Goal: Task Accomplishment & Management: Complete application form

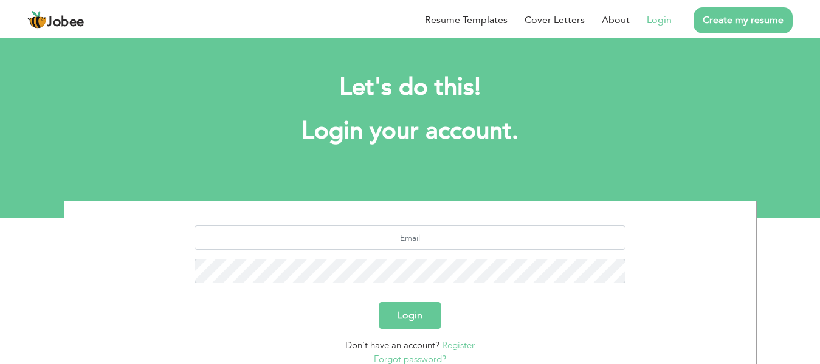
click at [654, 21] on link "Login" at bounding box center [659, 20] width 25 height 15
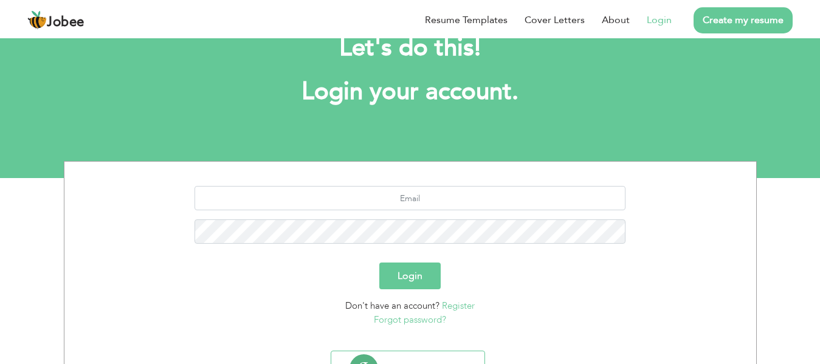
scroll to position [61, 0]
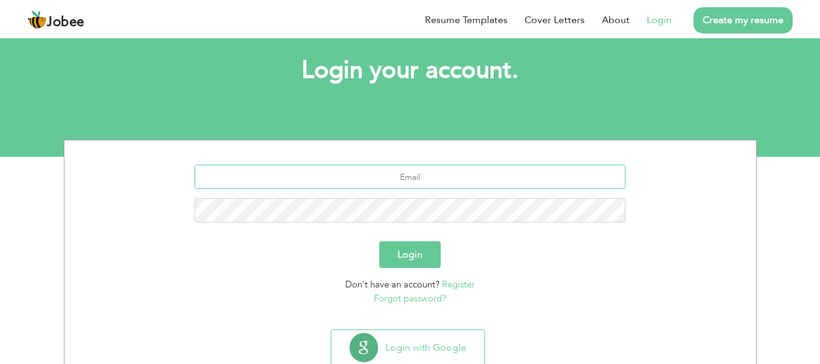
click at [364, 181] on input "text" at bounding box center [409, 177] width 431 height 24
type input "[EMAIL_ADDRESS][DOMAIN_NAME]"
click at [379, 241] on button "Login" at bounding box center [409, 254] width 61 height 27
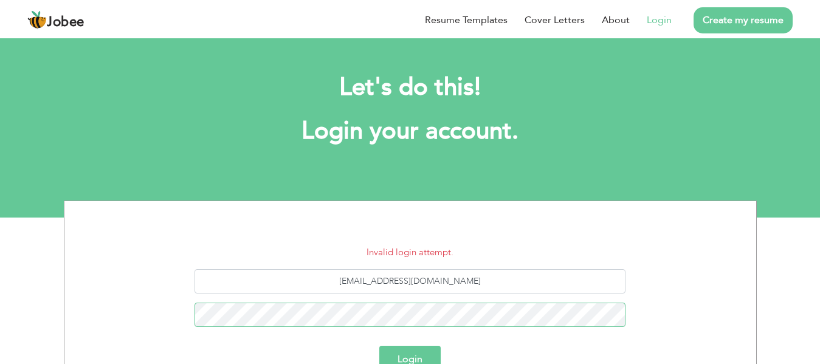
scroll to position [122, 0]
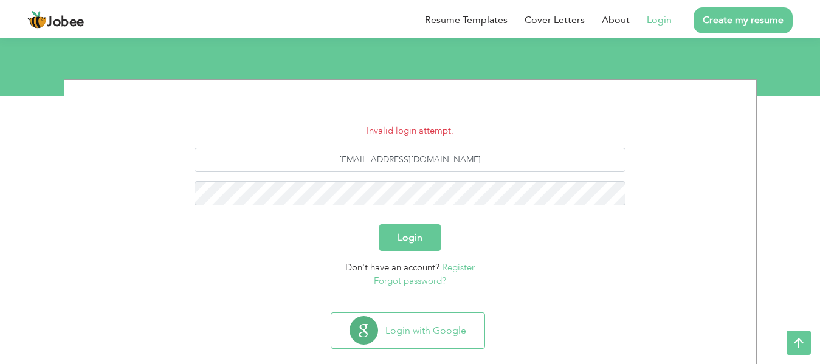
click at [415, 280] on link "Forgot password?" at bounding box center [410, 281] width 72 height 12
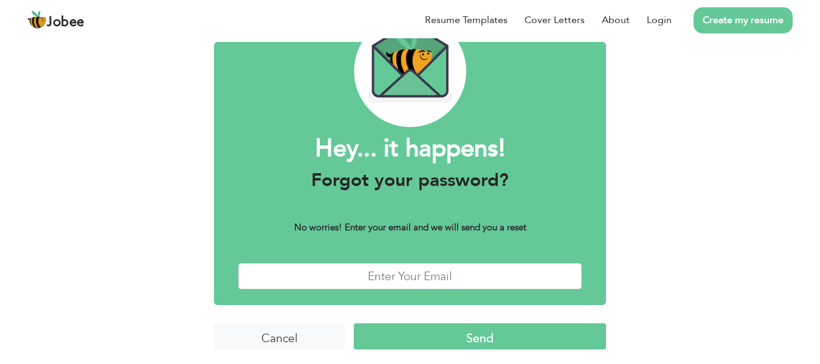
scroll to position [74, 0]
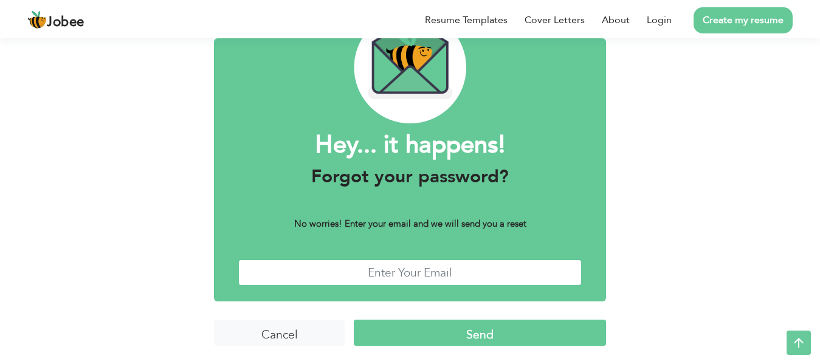
click at [402, 276] on input "text" at bounding box center [409, 273] width 343 height 26
type input "[EMAIL_ADDRESS][DOMAIN_NAME]"
click at [461, 331] on input "Send" at bounding box center [480, 333] width 252 height 26
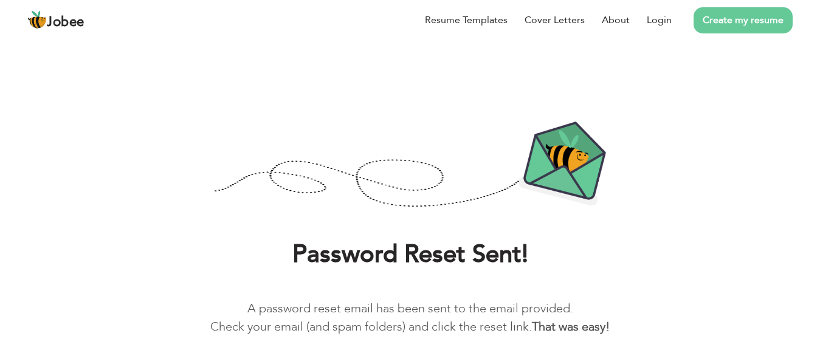
scroll to position [49, 0]
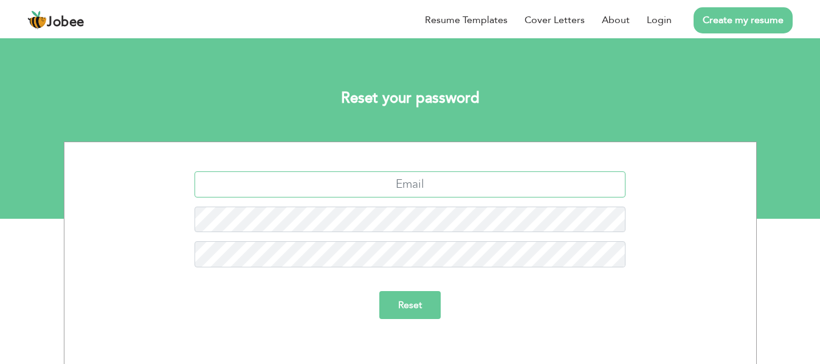
click at [343, 178] on input "text" at bounding box center [409, 184] width 431 height 26
type input "[EMAIL_ADDRESS][DOMAIN_NAME]"
click at [379, 291] on input "Reset" at bounding box center [409, 305] width 61 height 28
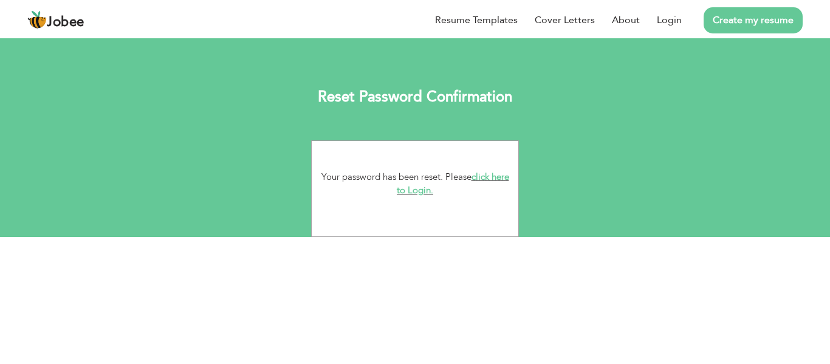
click at [496, 176] on link "click here to Login." at bounding box center [453, 184] width 112 height 26
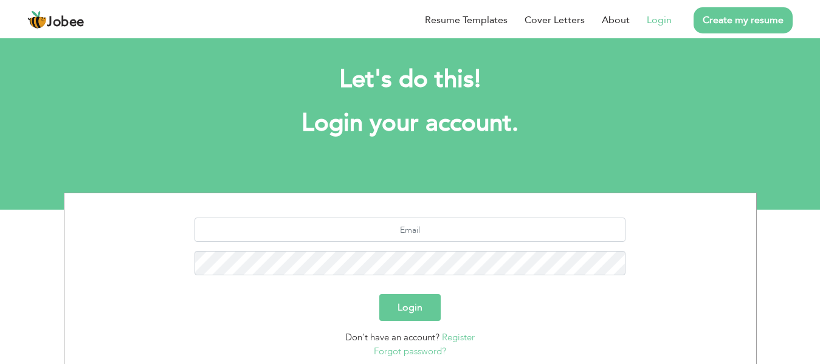
scroll to position [97, 0]
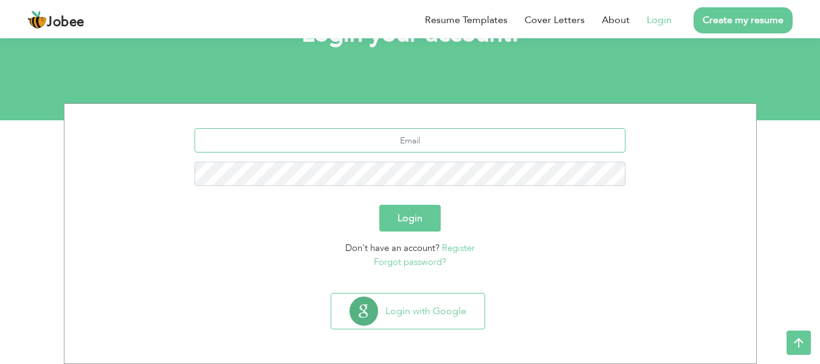
click at [397, 142] on input "text" at bounding box center [409, 140] width 431 height 24
type input "[EMAIL_ADDRESS][DOMAIN_NAME]"
click at [408, 225] on button "Login" at bounding box center [409, 218] width 61 height 27
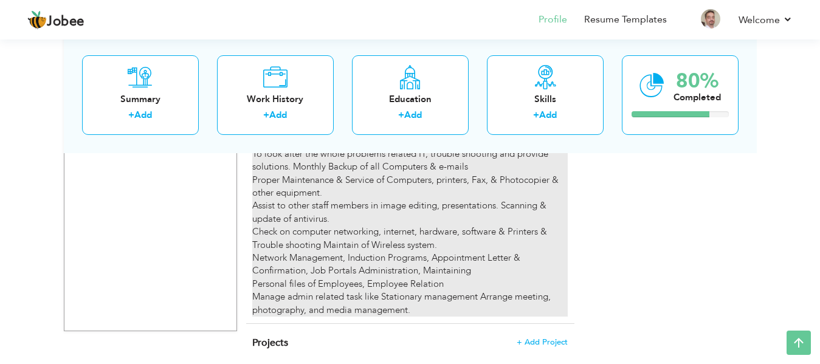
scroll to position [1777, 0]
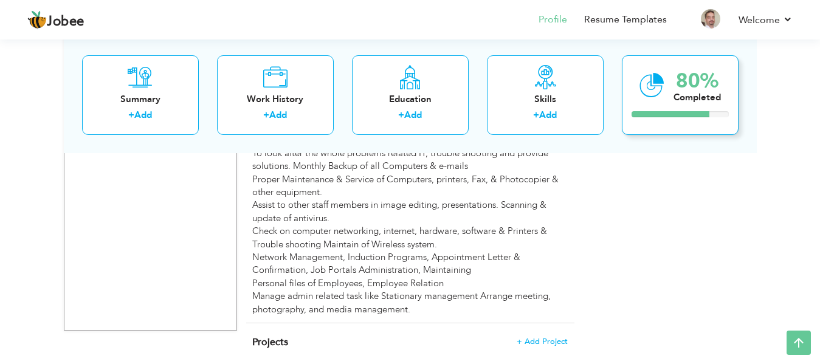
click at [670, 97] on div "80% Completed" at bounding box center [680, 95] width 117 height 80
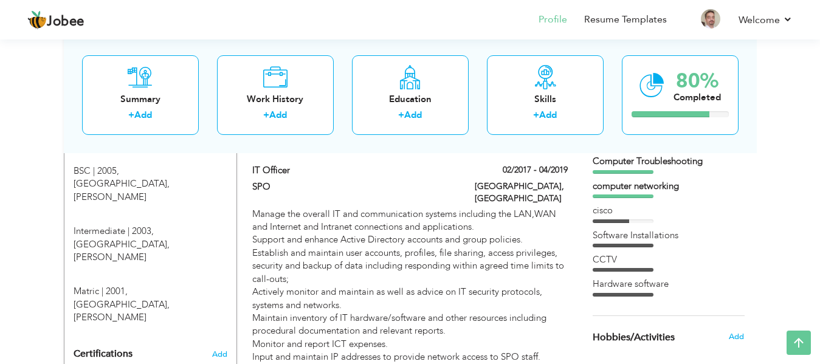
scroll to position [561, 0]
click at [608, 212] on div "cisco" at bounding box center [669, 210] width 152 height 13
click at [604, 208] on div "cisco" at bounding box center [669, 210] width 152 height 13
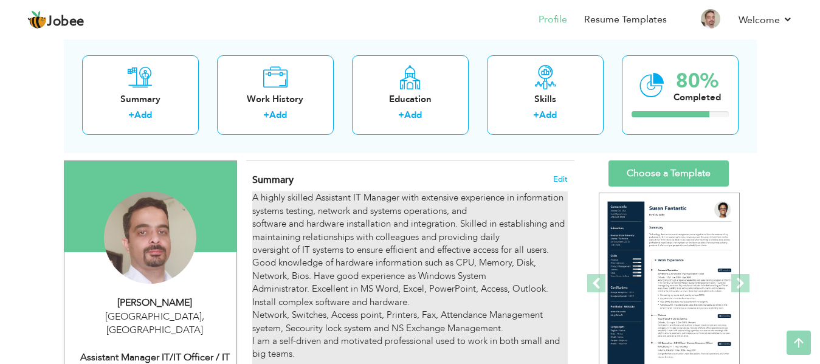
scroll to position [0, 0]
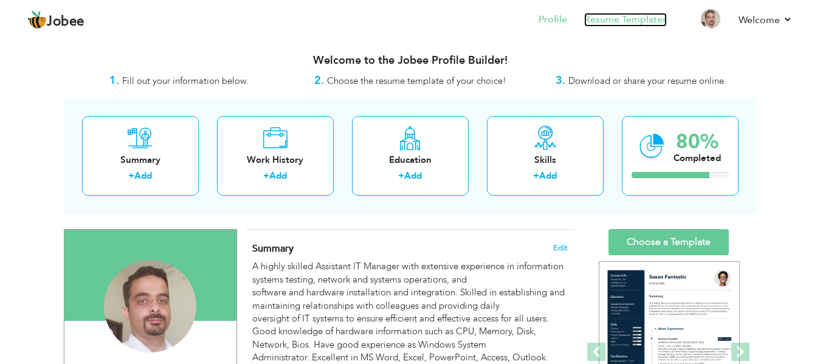
click at [605, 17] on link "Resume Templates" at bounding box center [625, 20] width 83 height 14
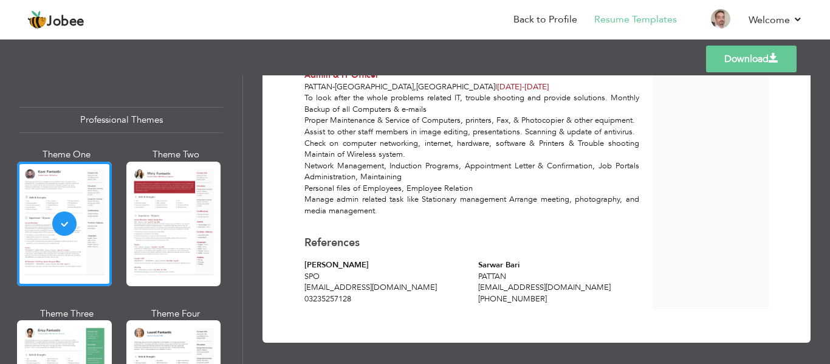
scroll to position [1387, 0]
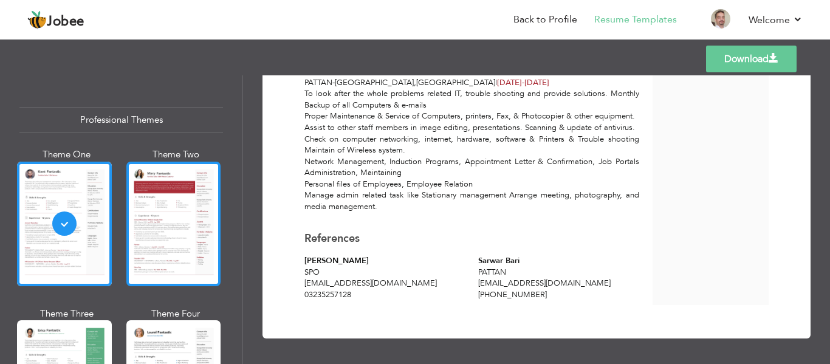
click at [157, 239] on div at bounding box center [173, 224] width 95 height 125
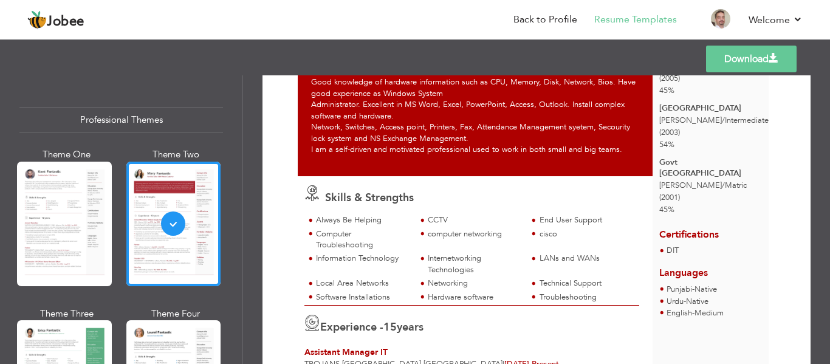
scroll to position [0, 0]
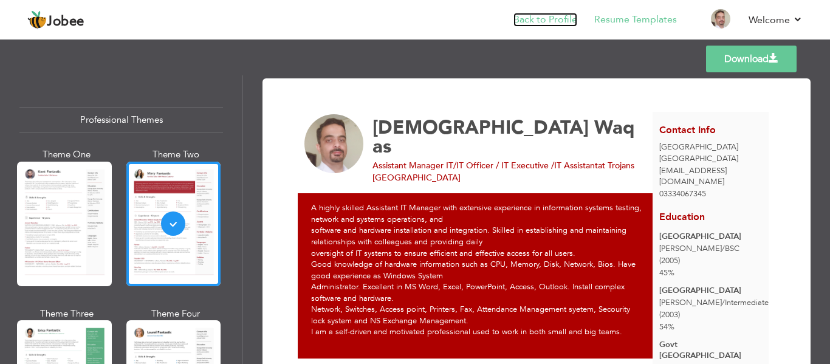
click at [548, 22] on link "Back to Profile" at bounding box center [546, 20] width 64 height 14
click at [534, 21] on link "Back to Profile" at bounding box center [546, 20] width 64 height 14
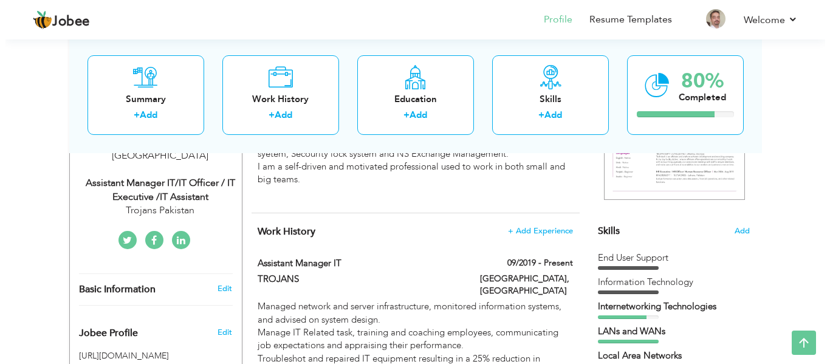
scroll to position [182, 0]
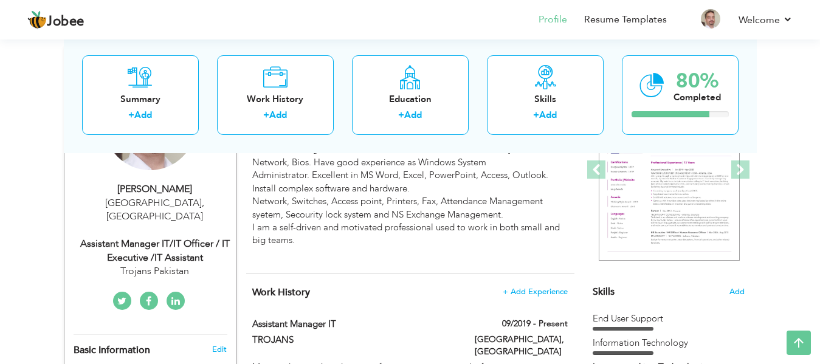
click at [195, 237] on div "Assistant Manager IT/IT Officer / IT Executive /IT Assistant" at bounding box center [155, 251] width 163 height 28
type input "Muhammad"
type input "Waqas"
type input "03334067345"
select select "number:166"
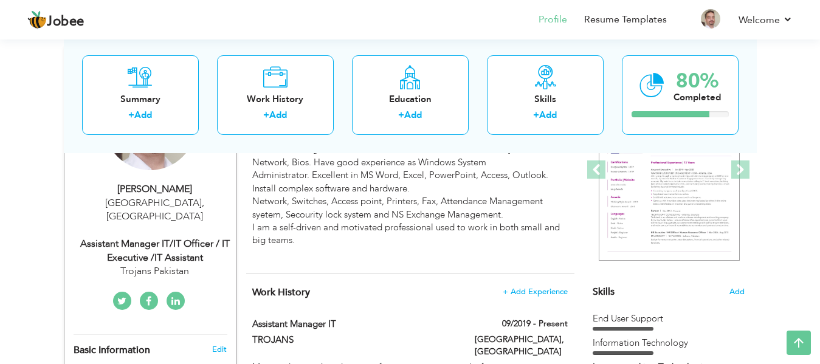
type input "Islamabad"
select select "number:17"
type input "Trojans Pakistan"
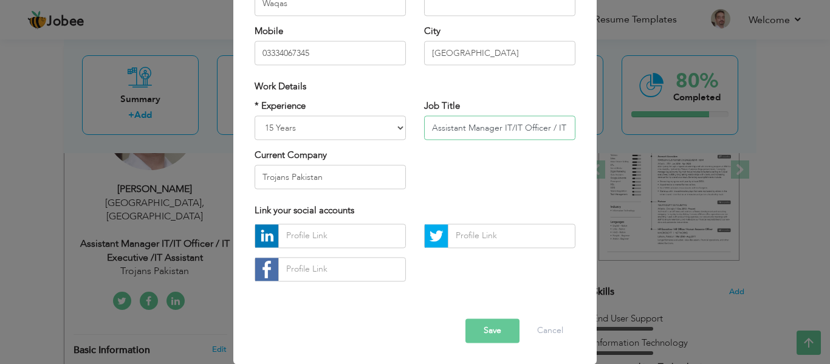
scroll to position [0, 83]
drag, startPoint x: 507, startPoint y: 124, endPoint x: 706, endPoint y: 123, distance: 198.7
click at [706, 123] on div "× Profile Contact Information * First Name Muhammad * Last Name Waqas" at bounding box center [415, 182] width 830 height 364
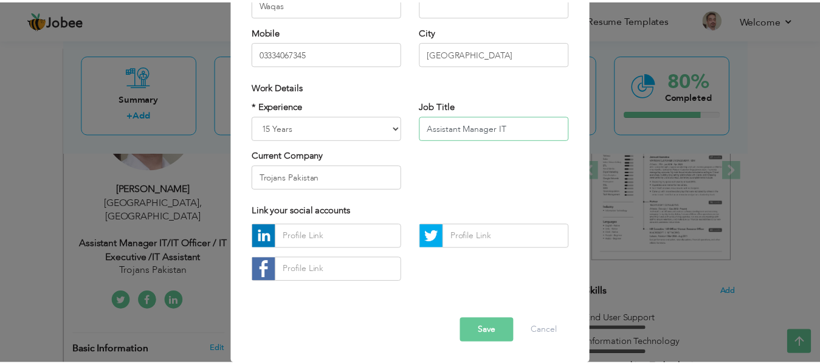
scroll to position [0, 0]
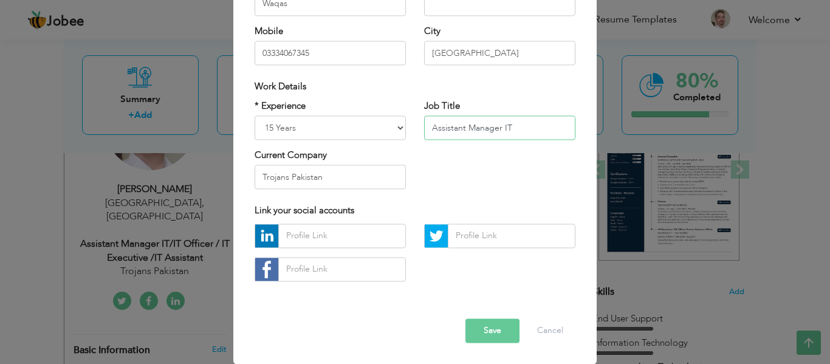
type input "Assistant Manager IT"
click at [486, 331] on button "Save" at bounding box center [493, 330] width 54 height 24
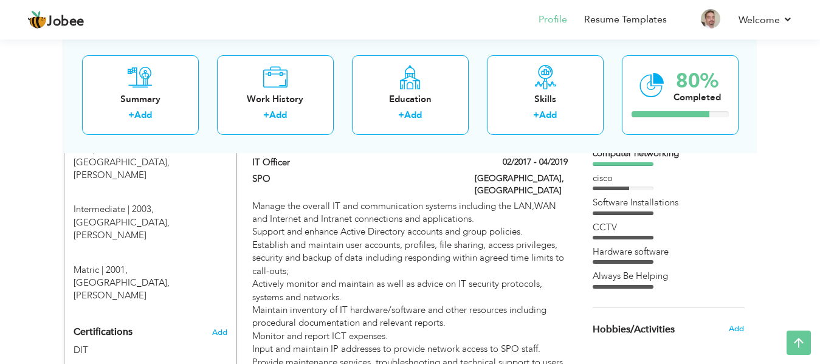
scroll to position [547, 0]
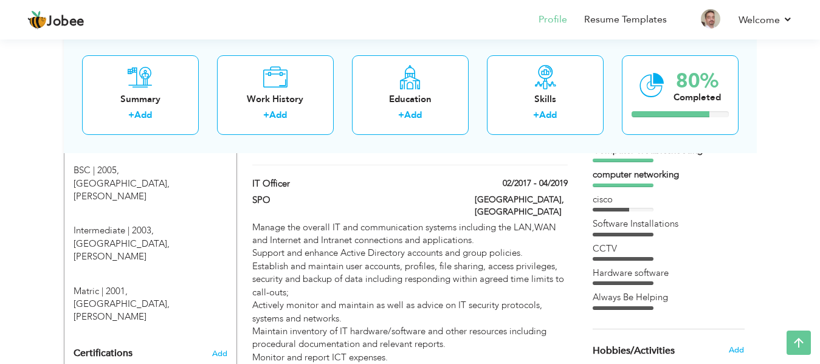
click at [664, 186] on div "computer networking" at bounding box center [669, 177] width 152 height 18
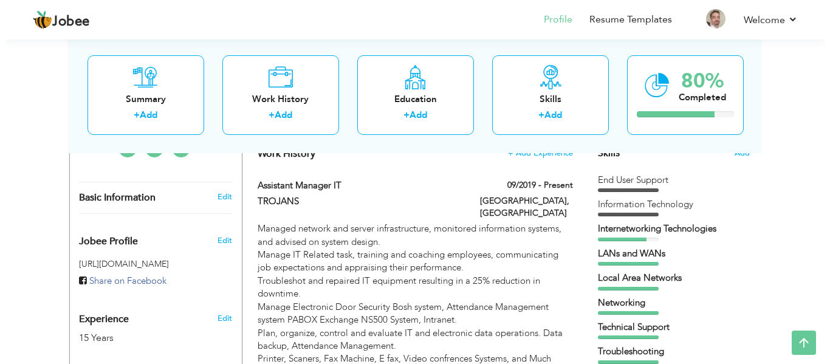
scroll to position [304, 0]
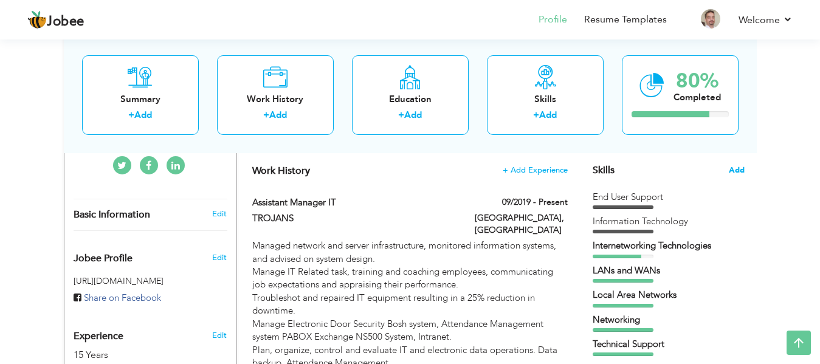
click at [736, 173] on span "Add" at bounding box center [737, 171] width 16 height 12
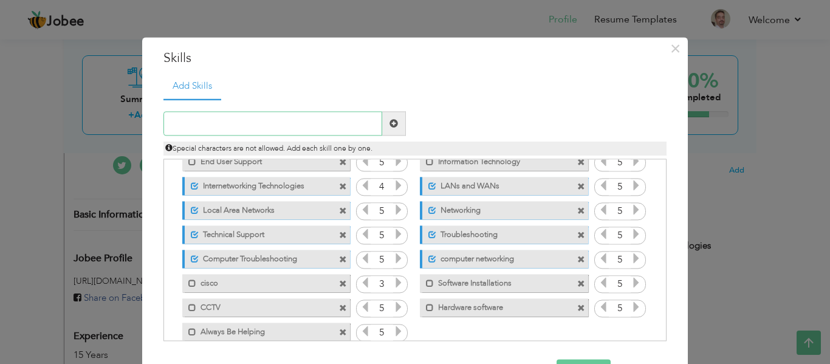
scroll to position [52, 0]
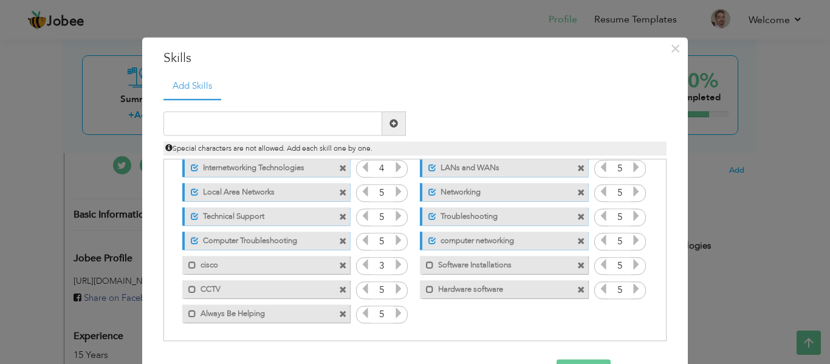
click at [339, 262] on span at bounding box center [343, 266] width 8 height 8
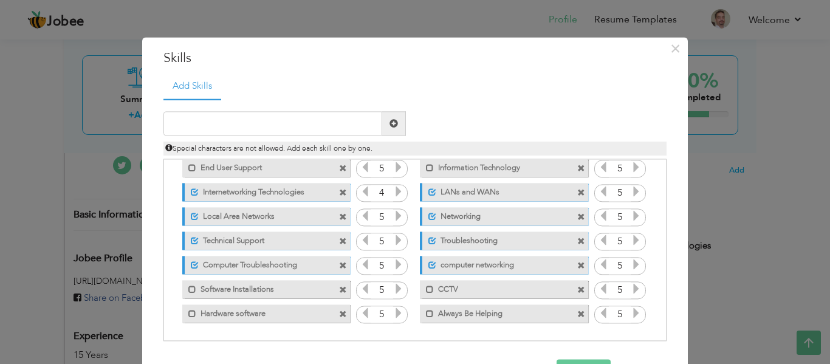
scroll to position [27, 0]
click at [188, 291] on span at bounding box center [192, 290] width 8 height 8
click at [188, 314] on span at bounding box center [192, 314] width 8 height 8
click at [426, 289] on span at bounding box center [430, 290] width 8 height 8
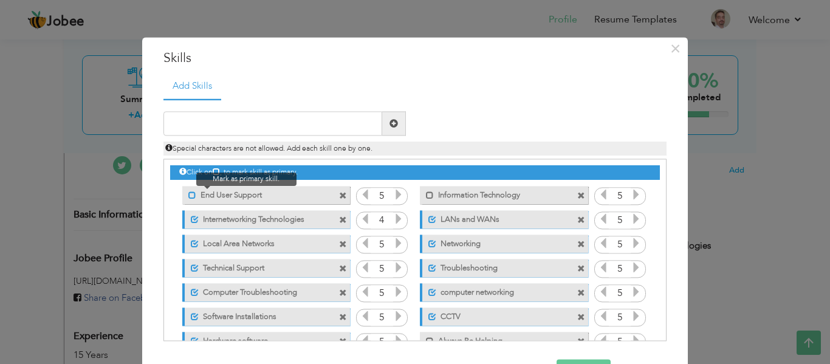
click at [188, 198] on span at bounding box center [192, 195] width 8 height 8
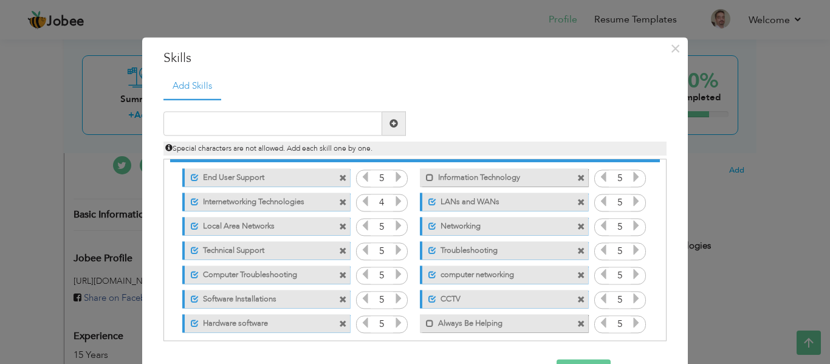
scroll to position [27, 0]
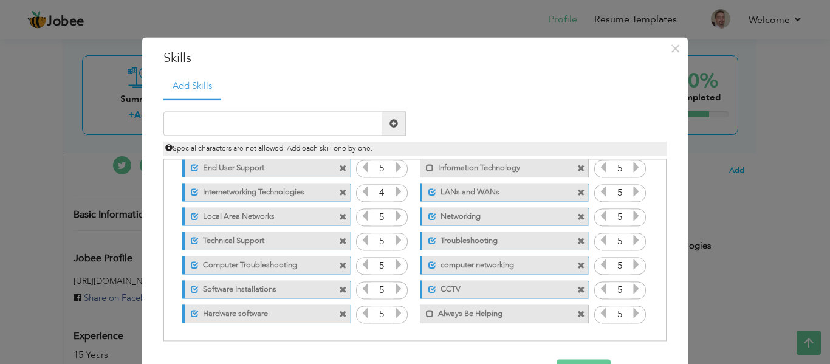
click at [577, 266] on span at bounding box center [581, 266] width 8 height 8
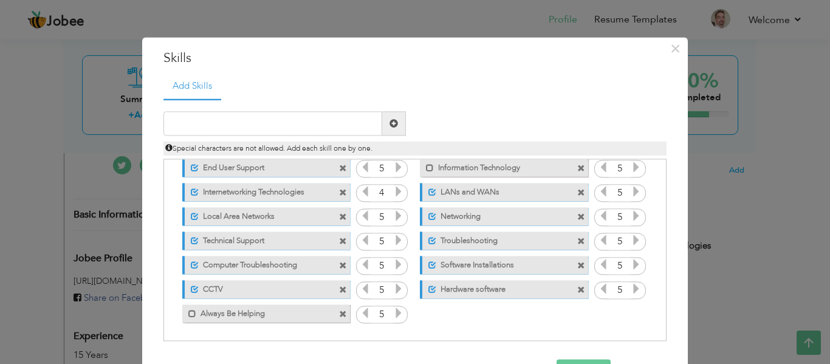
scroll to position [41, 0]
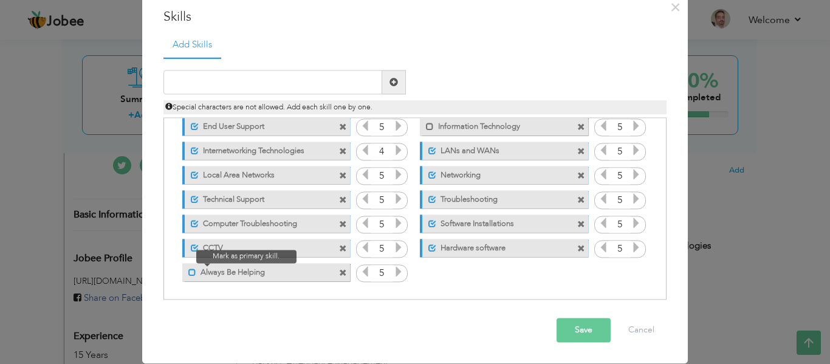
click at [188, 273] on span at bounding box center [192, 273] width 8 height 8
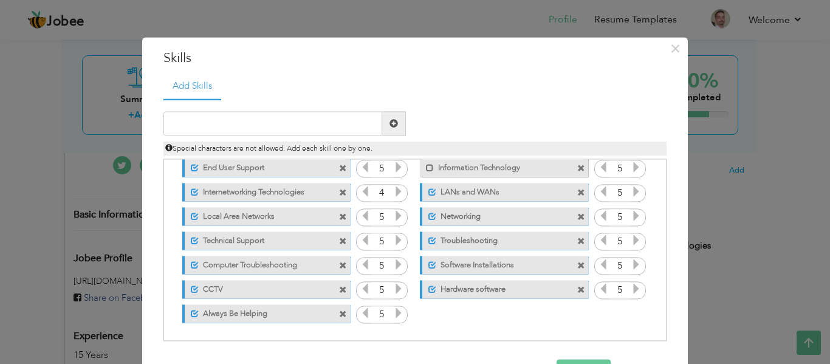
click at [577, 166] on span at bounding box center [581, 169] width 8 height 8
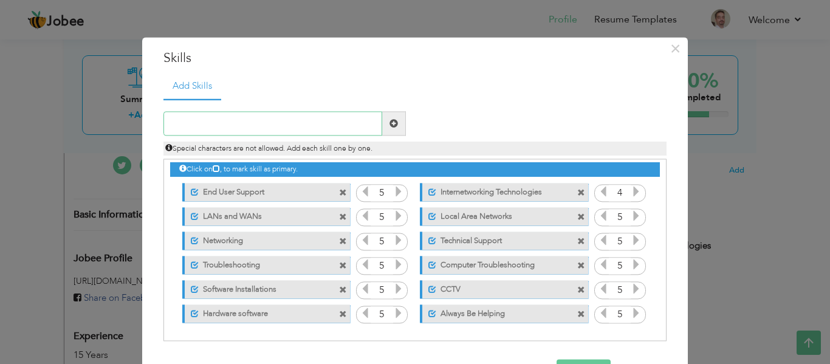
click at [208, 120] on input "text" at bounding box center [272, 124] width 219 height 24
paste input "Vendor & Asset Management"
type input "Vendor & Asset Management"
click at [390, 121] on span at bounding box center [394, 123] width 9 height 9
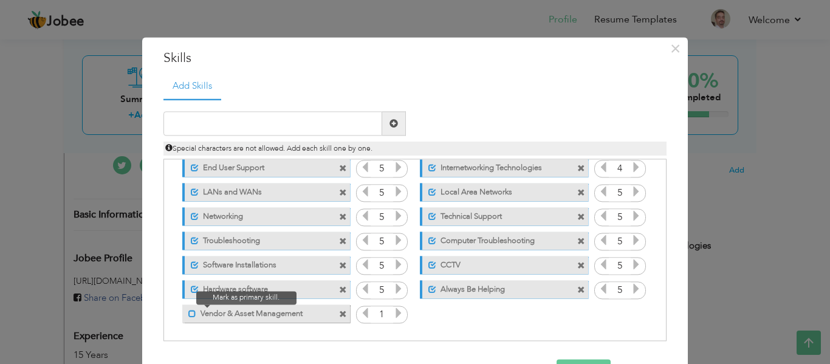
click at [188, 314] on span at bounding box center [192, 314] width 8 height 8
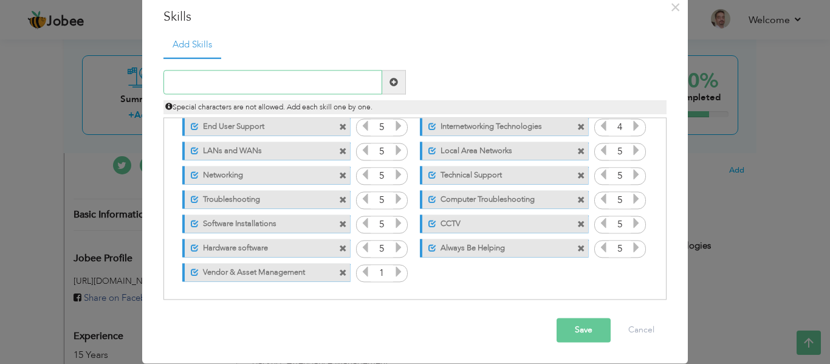
click at [237, 88] on input "text" at bounding box center [272, 83] width 219 height 24
type input "P"
click at [242, 81] on input "text" at bounding box center [272, 83] width 219 height 24
paste input "Telephone exchange management"
type input "Telephone exchange management"
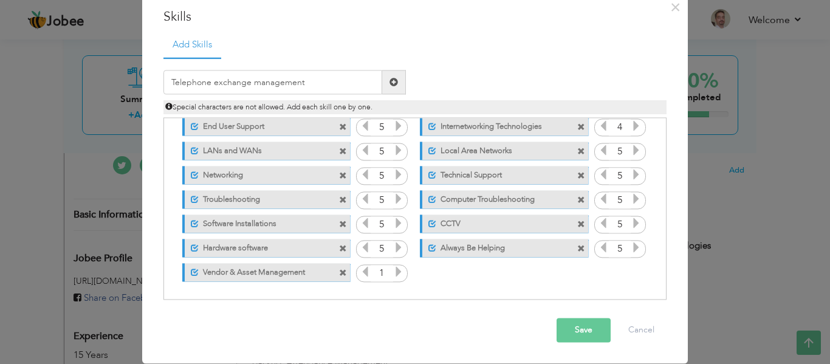
click at [390, 80] on span at bounding box center [394, 82] width 9 height 9
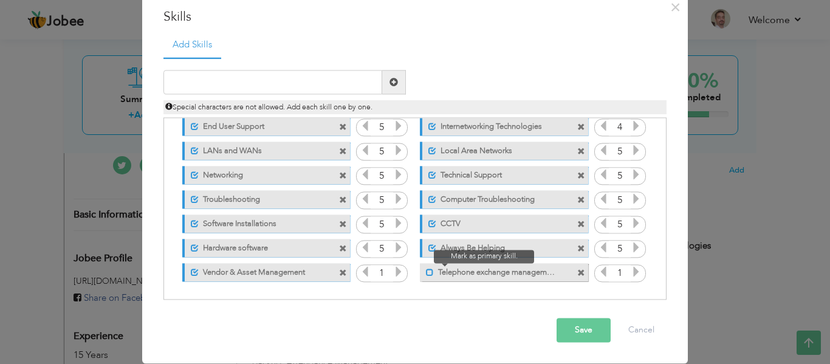
click at [426, 272] on span at bounding box center [430, 273] width 8 height 8
click at [185, 78] on input "text" at bounding box center [272, 83] width 219 height 24
paste input "SIP (Session Initiation Protocol) account manageme"
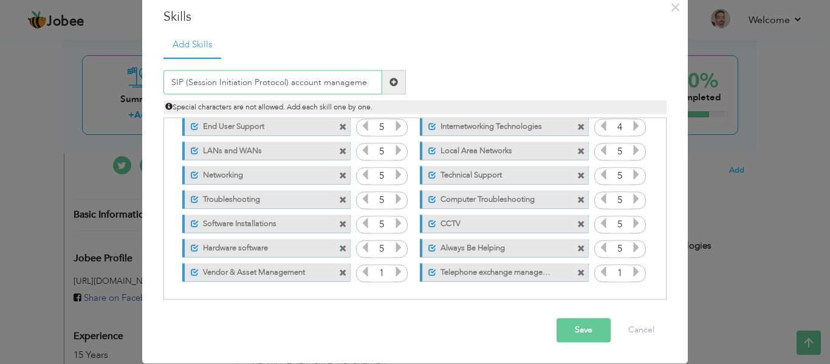
type input "SIP (Session Initiation Protocol) account manageme"
click at [390, 83] on span at bounding box center [394, 82] width 9 height 9
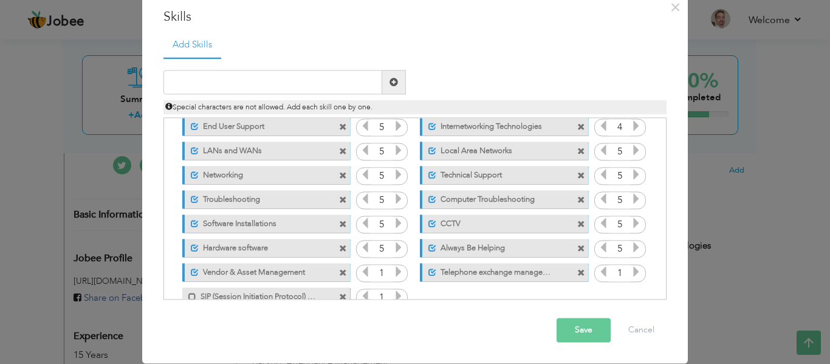
scroll to position [52, 0]
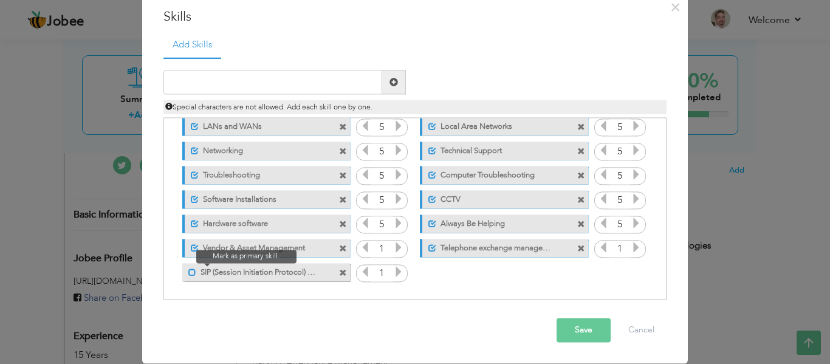
click at [188, 274] on span at bounding box center [192, 273] width 8 height 8
click at [258, 84] on input "text" at bounding box center [272, 83] width 219 height 24
type input "B"
paste input "Bosch and suprema card management system"
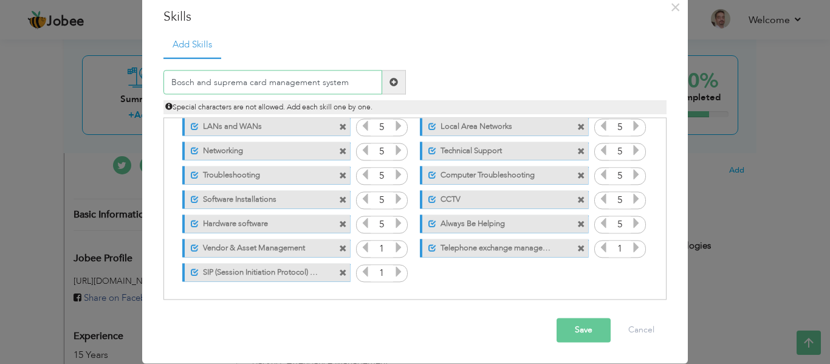
click at [316, 81] on input "Bosch and suprema card management system" at bounding box center [272, 83] width 219 height 24
click at [266, 80] on input "Bosch and suprema card management System" at bounding box center [272, 83] width 219 height 24
click at [212, 81] on input "Bosch and suprema card Management System" at bounding box center [272, 83] width 219 height 24
type input "Bosch and Suprema card Management System"
click at [391, 81] on span at bounding box center [394, 82] width 9 height 9
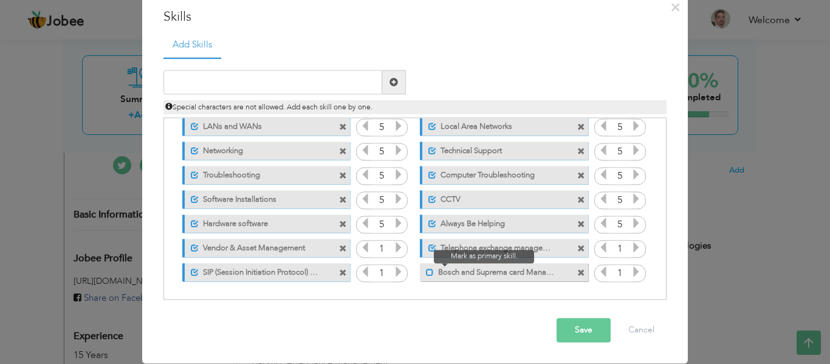
click at [426, 270] on span at bounding box center [430, 273] width 8 height 8
click at [578, 337] on button "Save" at bounding box center [584, 330] width 54 height 24
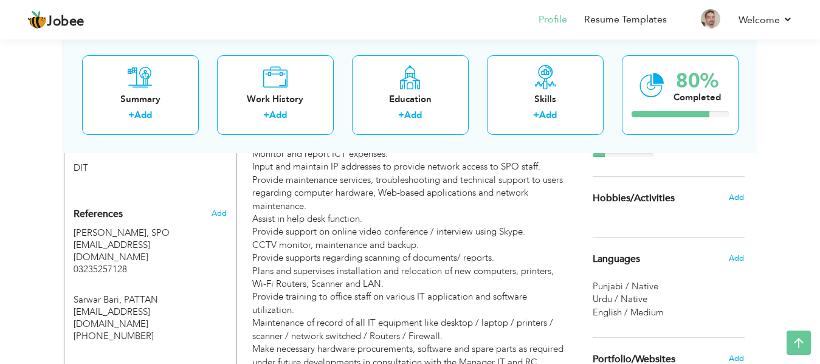
scroll to position [729, 0]
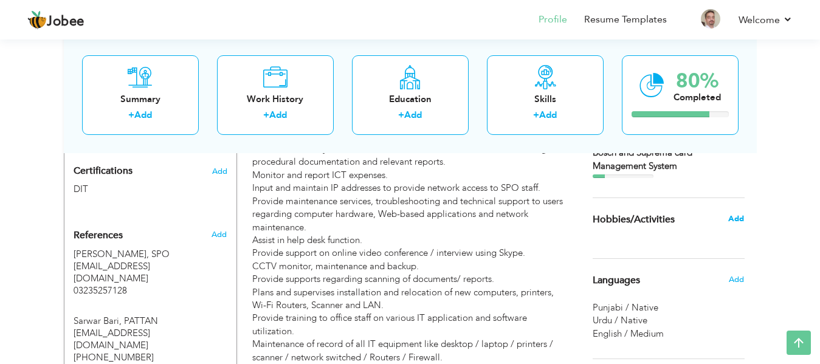
click at [736, 215] on span "Add" at bounding box center [736, 218] width 16 height 11
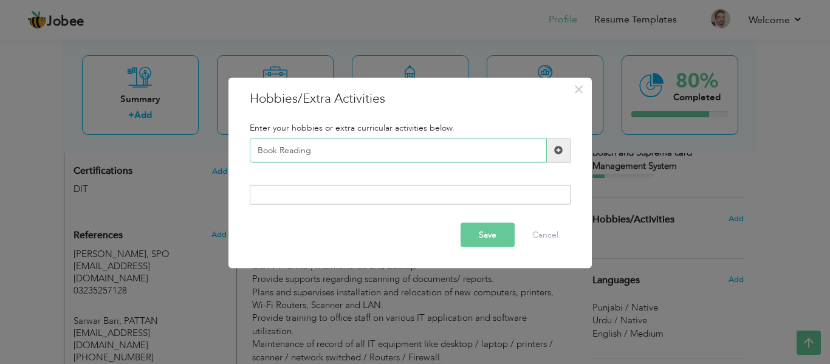
type input "Book Reading"
click at [554, 149] on span at bounding box center [558, 150] width 9 height 9
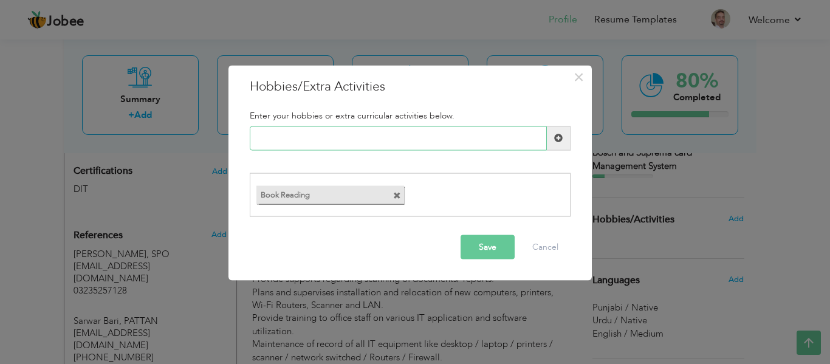
click at [316, 142] on input "text" at bounding box center [398, 138] width 297 height 24
type input "Movies Watching"
click at [562, 137] on span at bounding box center [558, 138] width 9 height 9
click at [410, 126] on input "text" at bounding box center [398, 138] width 297 height 24
click at [309, 145] on input "Learn N" at bounding box center [398, 138] width 297 height 24
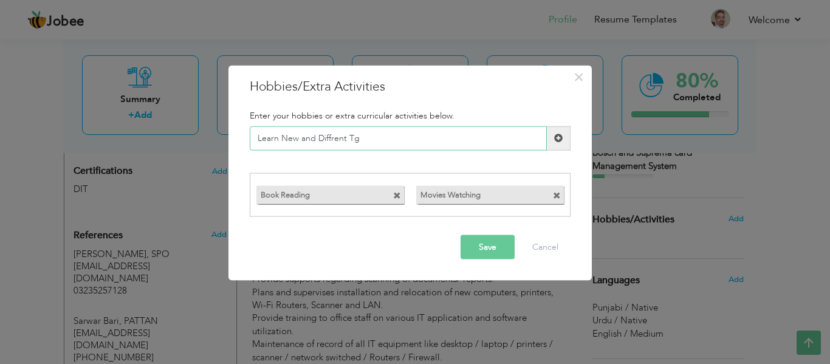
click at [368, 138] on input "Learn New and Diffrent Tg" at bounding box center [398, 138] width 297 height 24
type input "Learn New and Different"
click at [560, 136] on span at bounding box center [558, 138] width 9 height 9
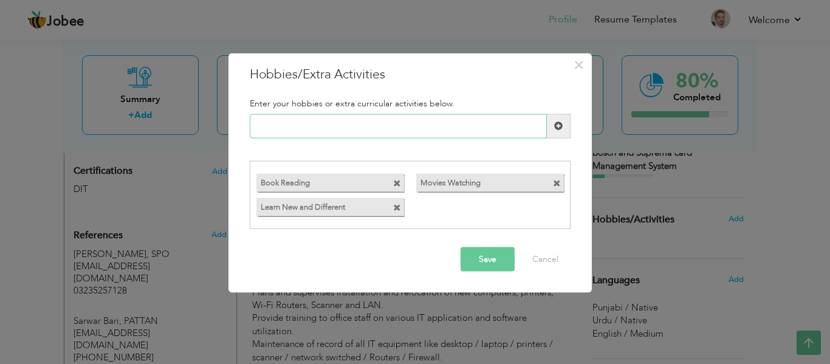
click at [340, 129] on input "text" at bounding box center [398, 126] width 297 height 24
type input "Playing Cricket"
click at [557, 126] on span at bounding box center [558, 126] width 9 height 9
click at [491, 263] on button "Save" at bounding box center [488, 259] width 54 height 24
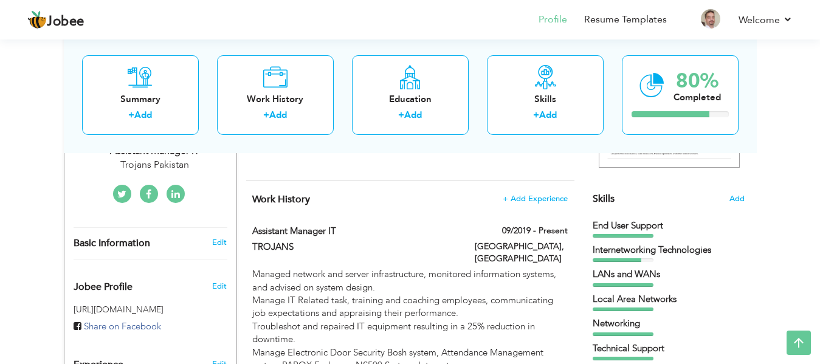
scroll to position [75, 0]
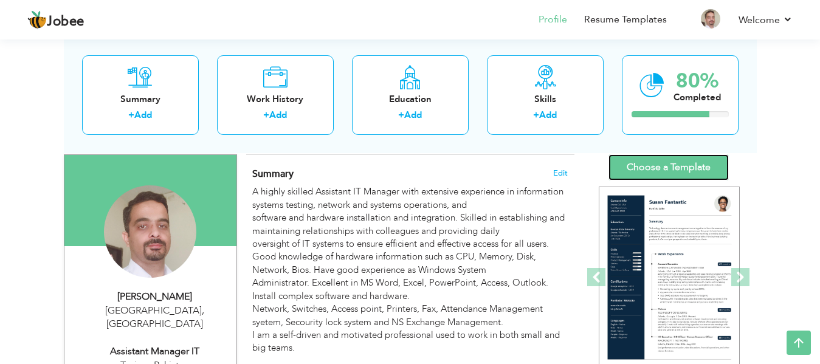
click at [649, 170] on link "Choose a Template" at bounding box center [668, 167] width 120 height 26
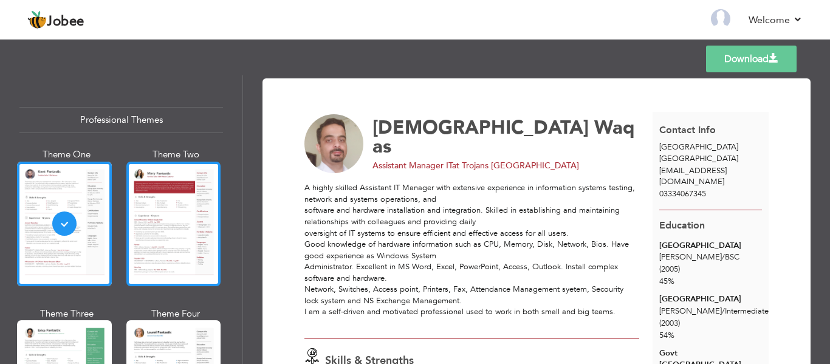
scroll to position [61, 0]
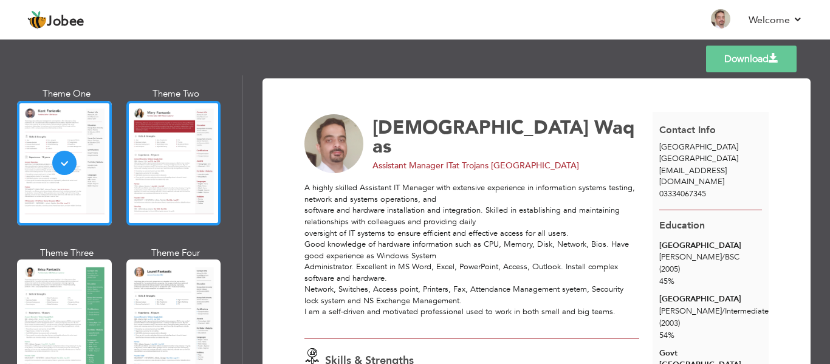
click at [184, 176] on div at bounding box center [173, 163] width 95 height 125
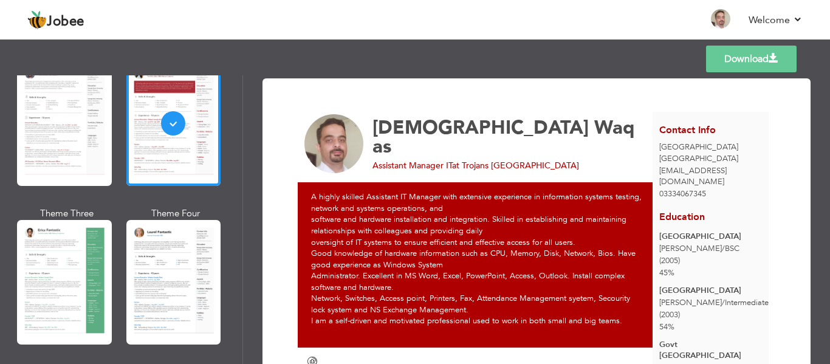
scroll to position [182, 0]
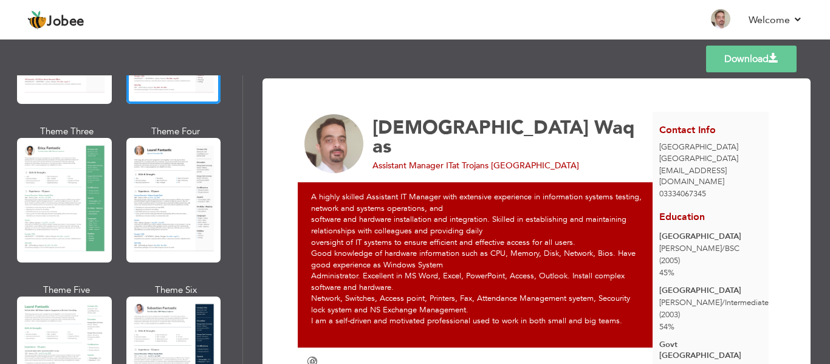
click at [165, 242] on div at bounding box center [173, 200] width 95 height 125
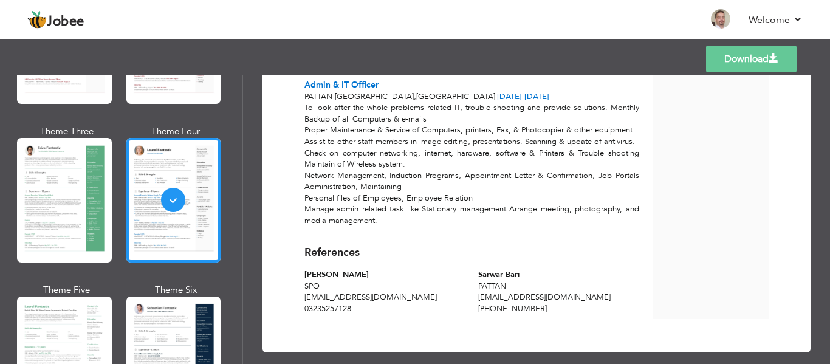
scroll to position [1434, 0]
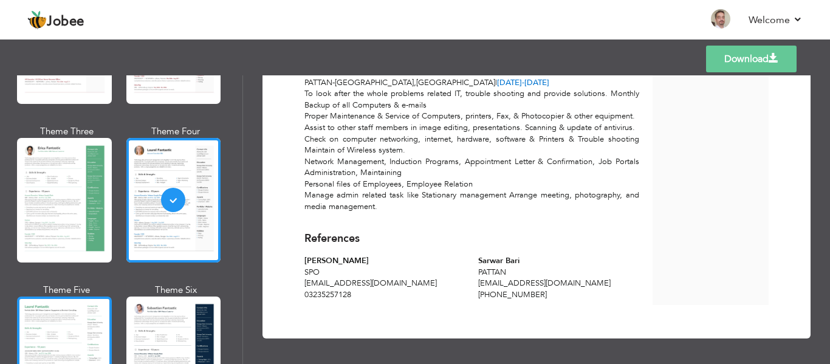
click at [74, 317] on div at bounding box center [64, 359] width 95 height 125
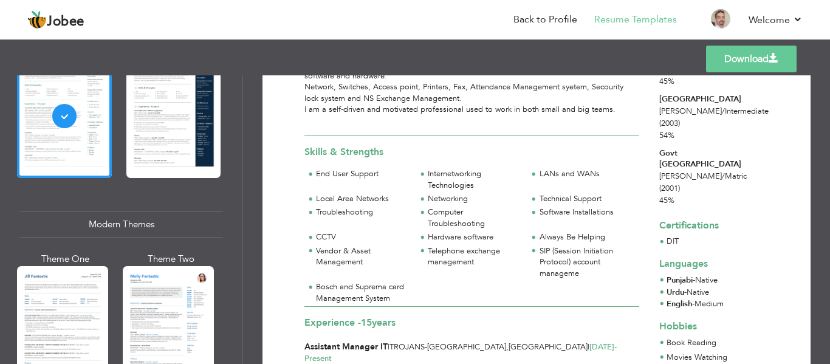
scroll to position [365, 0]
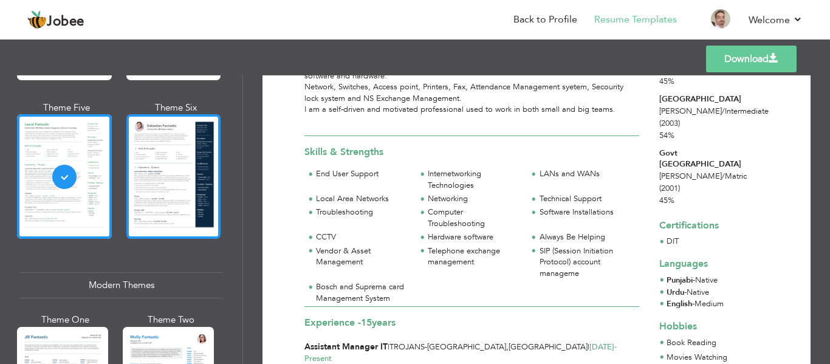
click at [194, 217] on div at bounding box center [173, 176] width 95 height 125
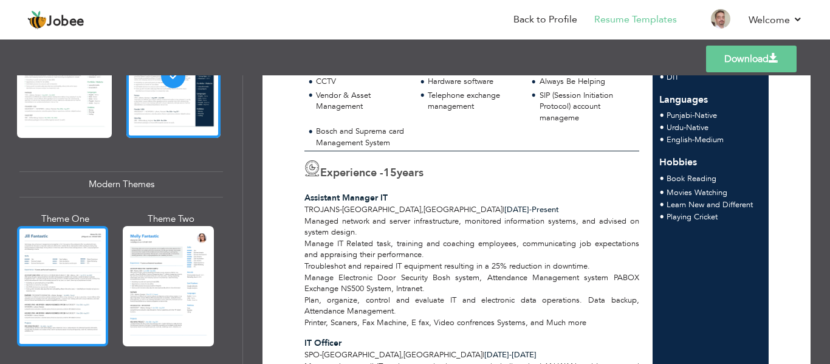
scroll to position [547, 0]
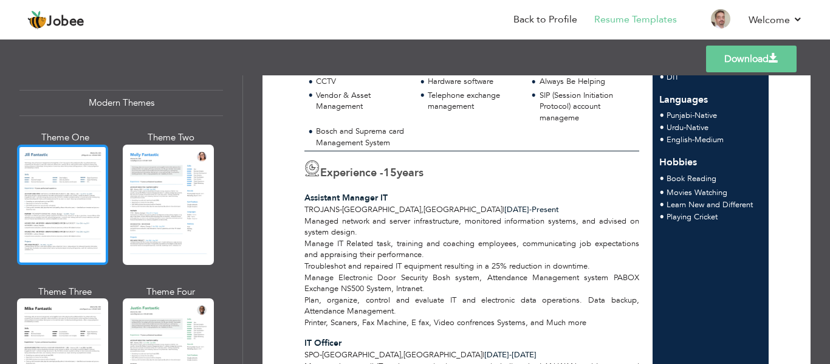
click at [74, 207] on div at bounding box center [62, 205] width 91 height 120
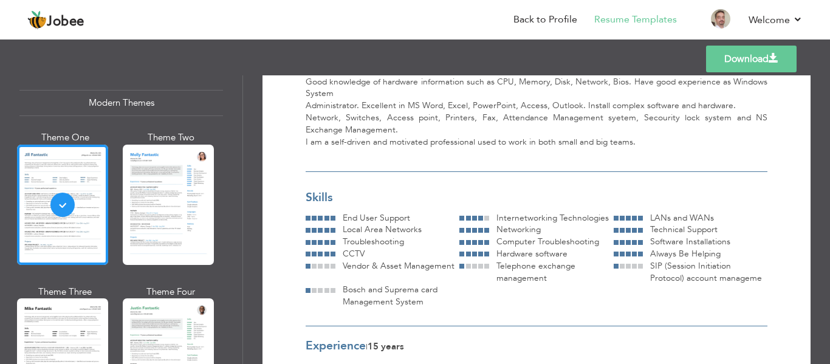
scroll to position [243, 0]
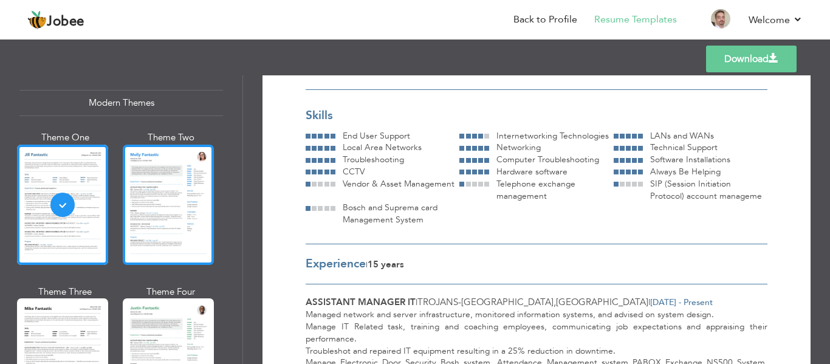
click at [170, 212] on div at bounding box center [168, 205] width 91 height 120
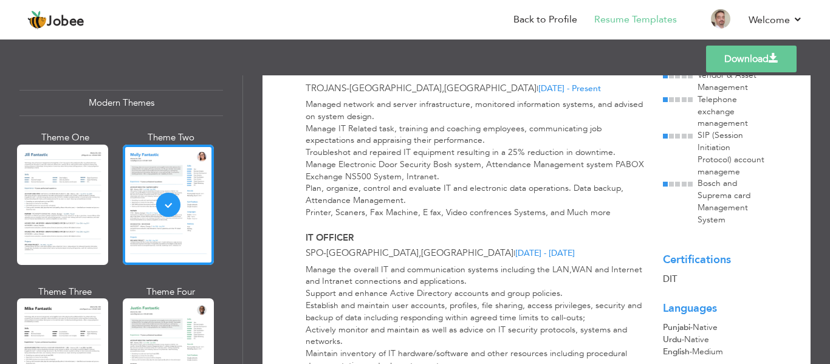
scroll to position [365, 0]
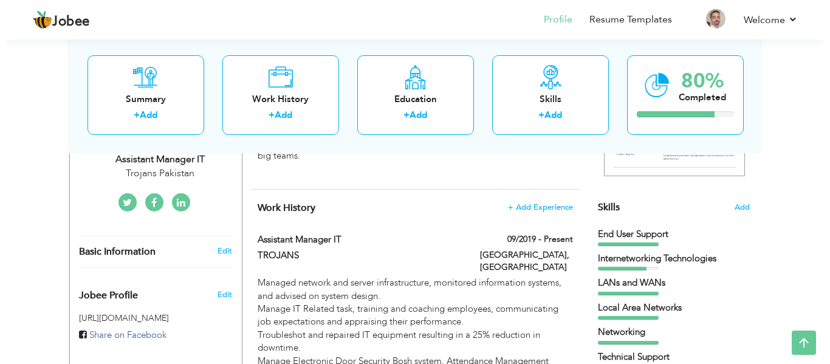
scroll to position [246, 0]
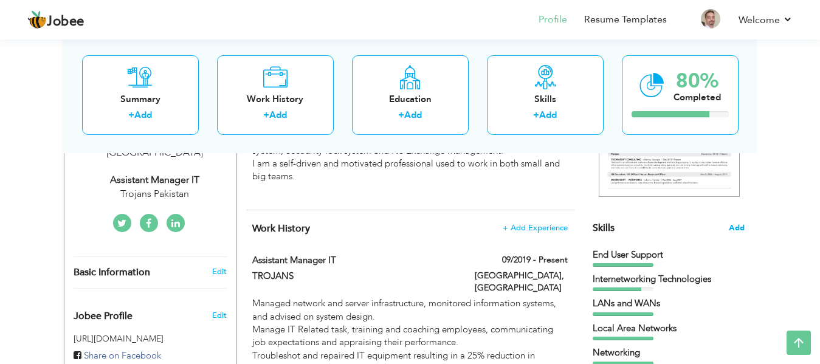
click at [729, 226] on span "Add" at bounding box center [737, 228] width 16 height 12
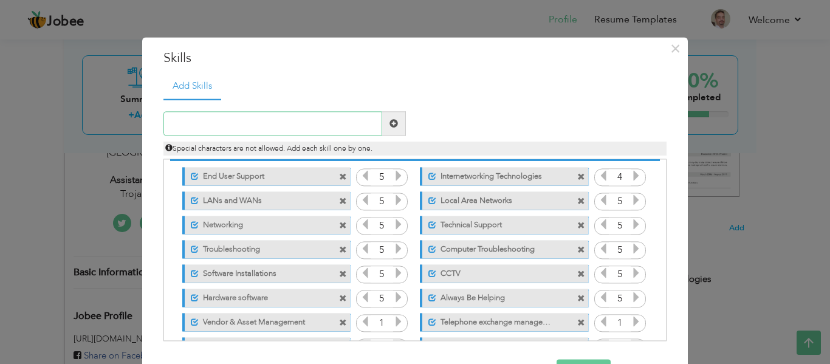
scroll to position [52, 0]
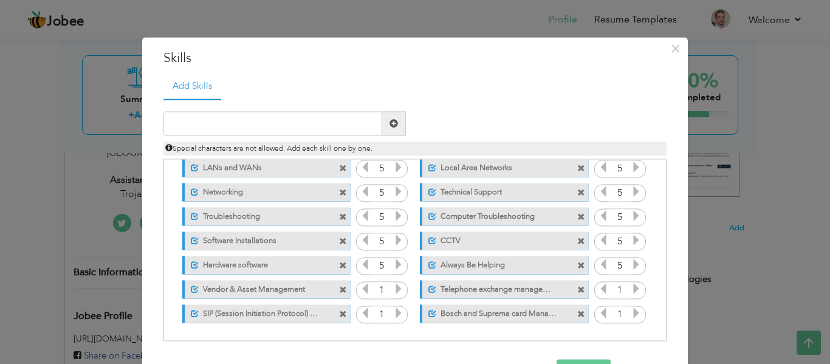
click at [393, 289] on icon at bounding box center [398, 289] width 11 height 11
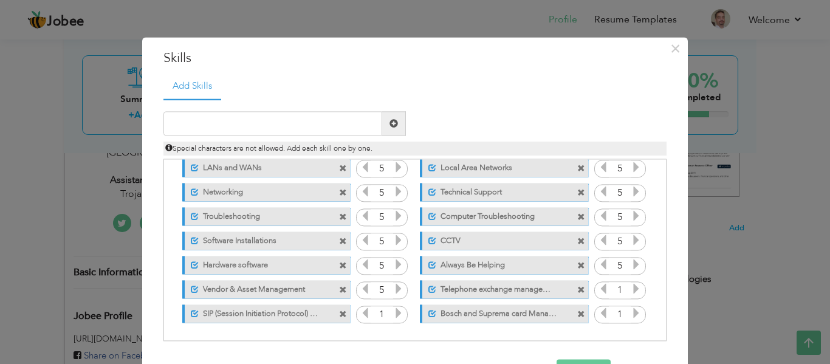
click at [393, 314] on icon at bounding box center [398, 313] width 11 height 11
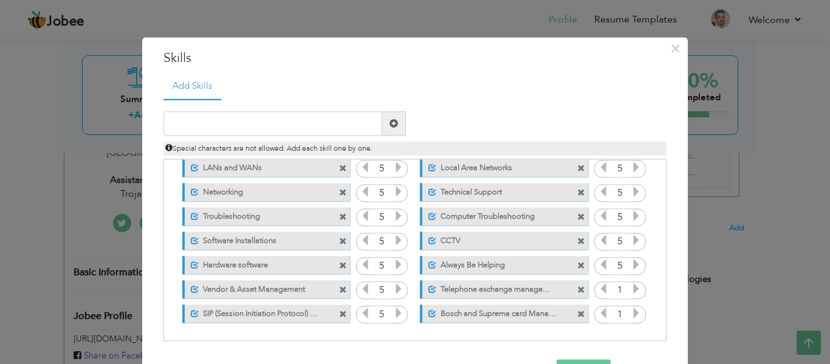
click at [631, 314] on icon at bounding box center [636, 313] width 11 height 11
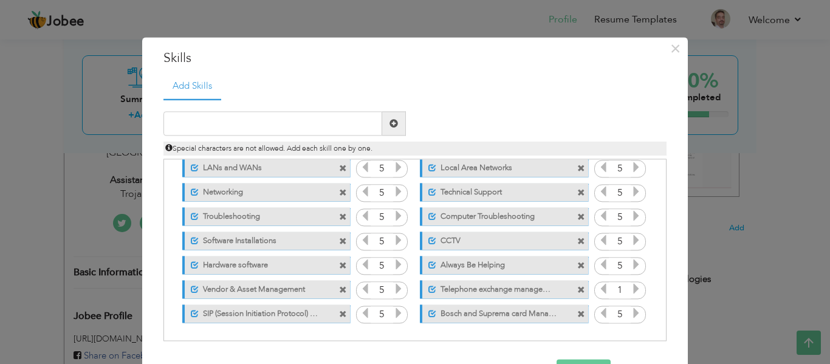
click at [631, 289] on icon at bounding box center [636, 289] width 11 height 11
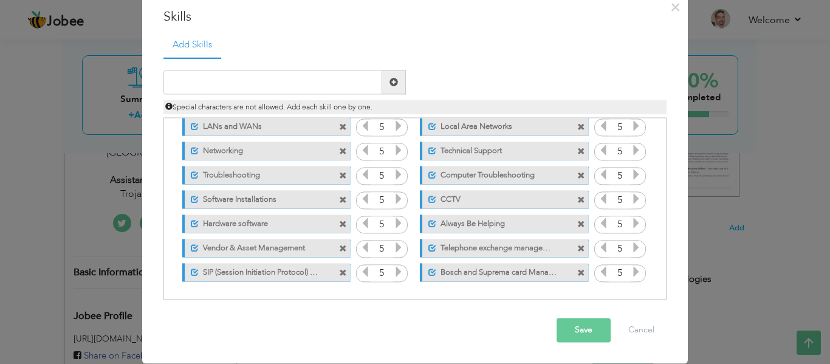
click at [576, 326] on button "Save" at bounding box center [584, 330] width 54 height 24
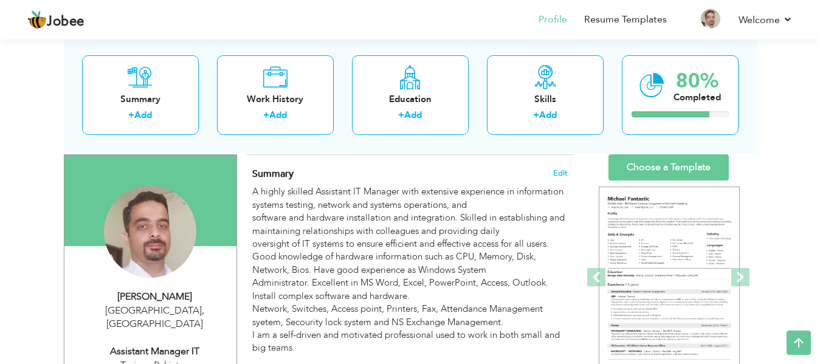
scroll to position [0, 0]
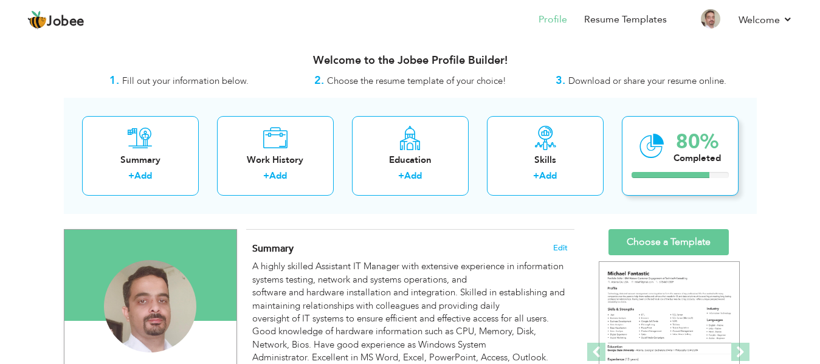
click at [683, 160] on div "Completed" at bounding box center [696, 158] width 47 height 13
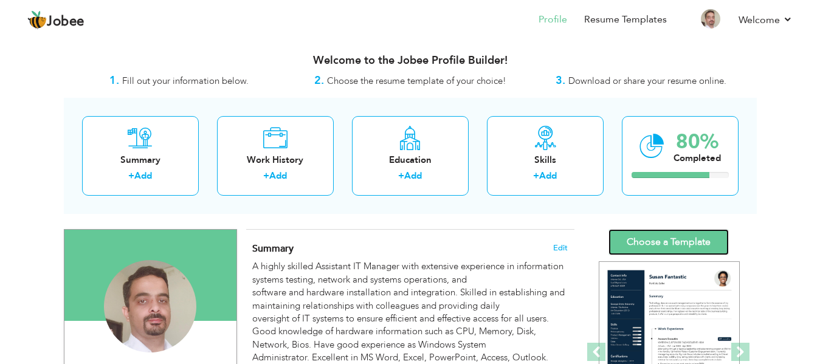
click at [655, 239] on link "Choose a Template" at bounding box center [668, 242] width 120 height 26
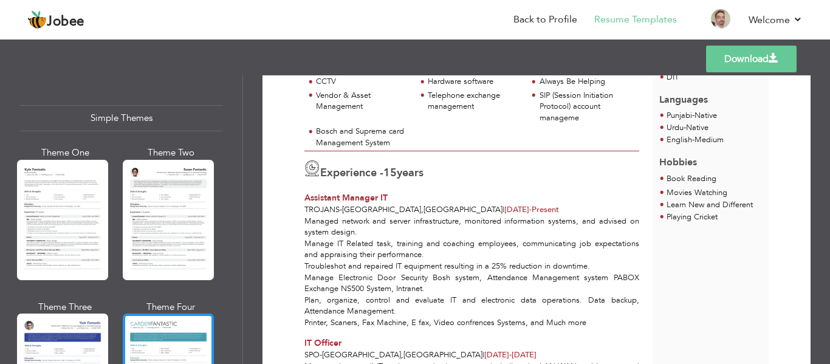
scroll to position [2189, 0]
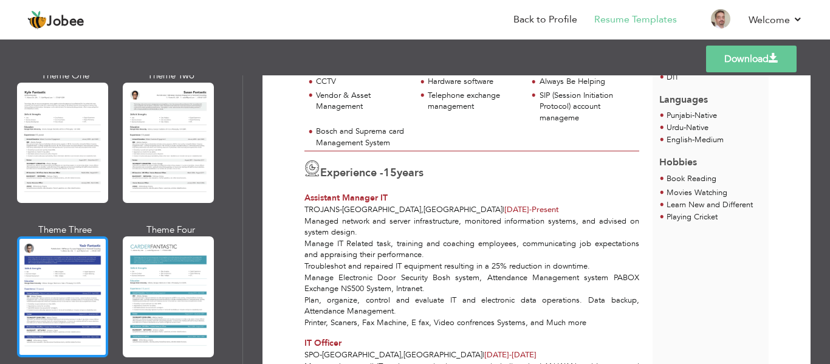
click at [50, 284] on div at bounding box center [62, 296] width 91 height 120
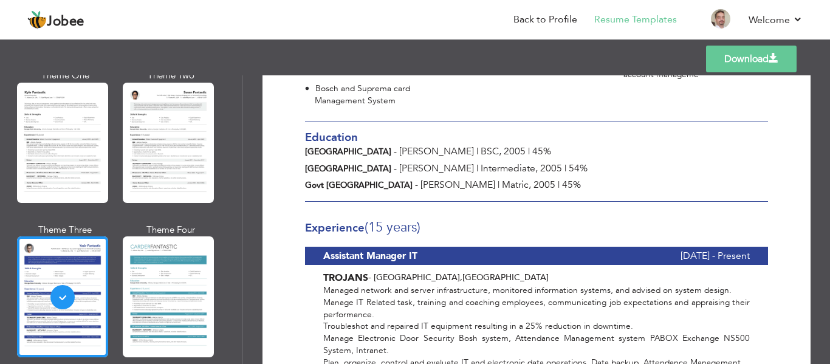
scroll to position [304, 0]
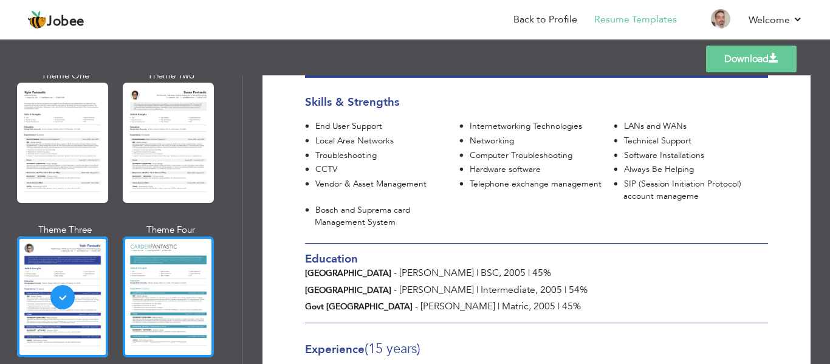
click at [204, 298] on div at bounding box center [168, 296] width 91 height 120
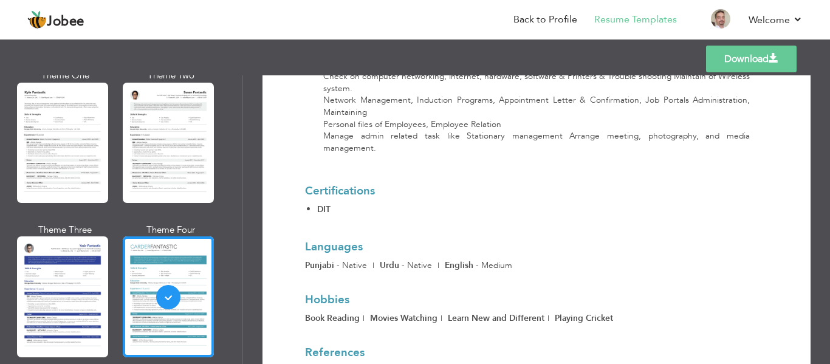
scroll to position [1749, 0]
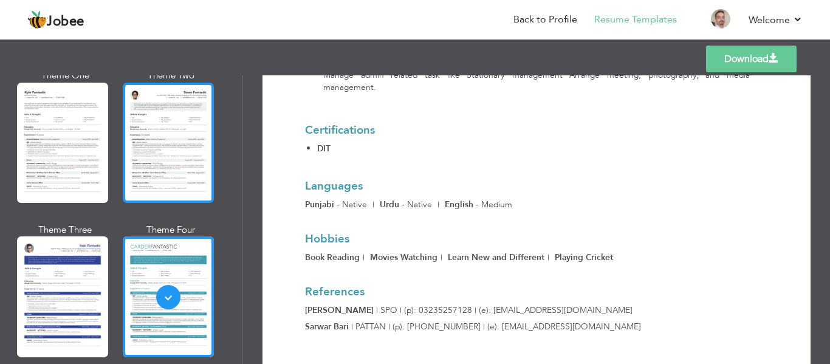
click at [168, 131] on div at bounding box center [168, 143] width 91 height 120
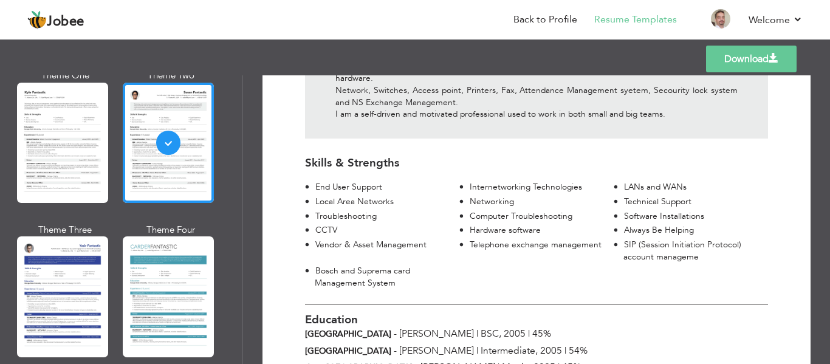
scroll to position [304, 0]
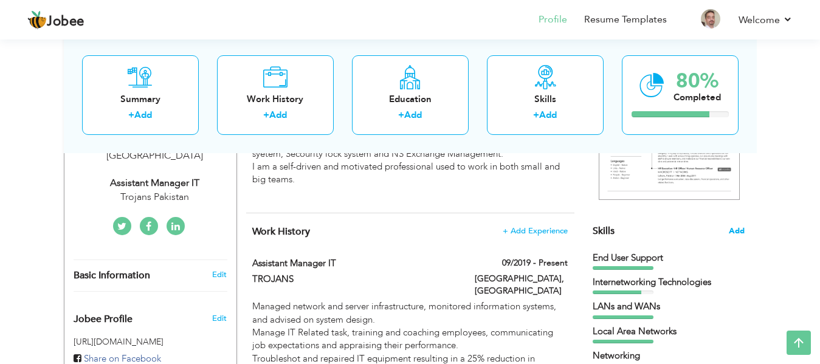
click at [743, 233] on span "Add" at bounding box center [737, 231] width 16 height 12
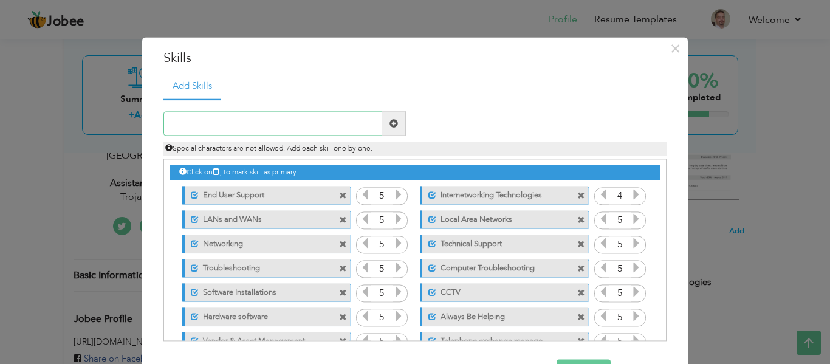
scroll to position [52, 0]
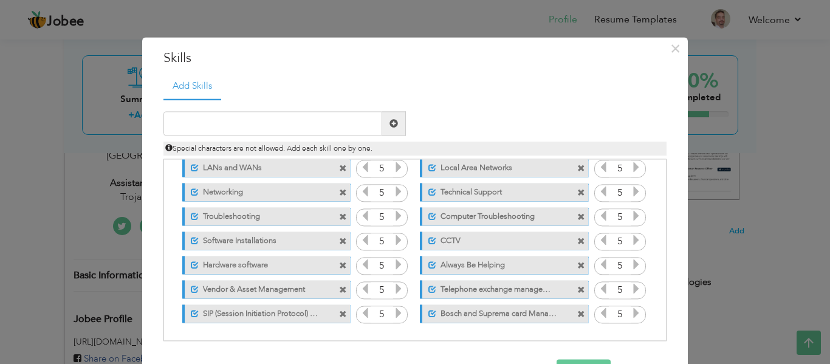
click at [453, 316] on label "Bosch and Suprema card Management System" at bounding box center [496, 312] width 121 height 15
click at [453, 316] on label "Bosch and Suprema card Management System" at bounding box center [495, 312] width 123 height 15
click at [453, 316] on label "Bosch and Suprema card Management System" at bounding box center [496, 312] width 121 height 15
click at [453, 316] on label "Bosch and Suprema card Management System" at bounding box center [495, 312] width 123 height 15
drag, startPoint x: 468, startPoint y: 316, endPoint x: 413, endPoint y: 334, distance: 58.2
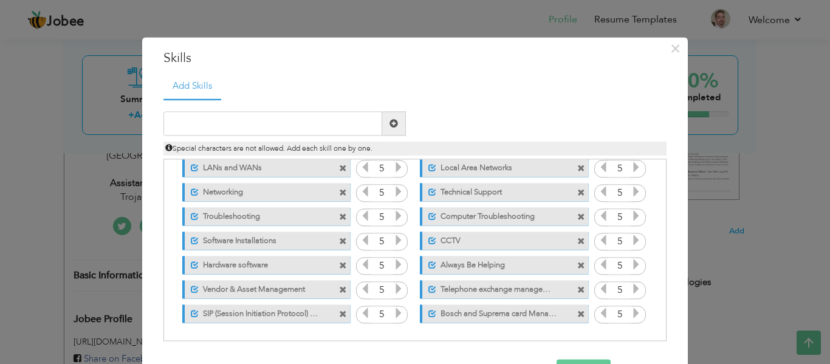
click at [413, 334] on div "Click on , to mark skill as primary." at bounding box center [414, 250] width 503 height 182
click at [265, 311] on label "SIP (Session Initiation Protocol) account manageme" at bounding box center [259, 312] width 121 height 15
drag, startPoint x: 202, startPoint y: 314, endPoint x: 188, endPoint y: 313, distance: 13.4
click at [188, 313] on span at bounding box center [192, 314] width 8 height 8
click at [428, 316] on span at bounding box center [432, 314] width 8 height 8
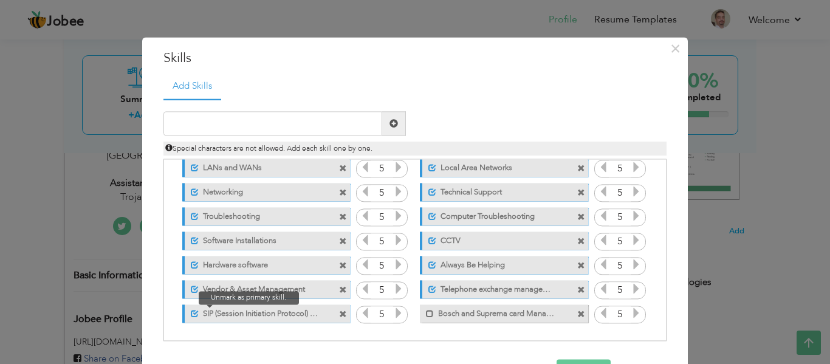
click at [191, 314] on span at bounding box center [195, 314] width 8 height 8
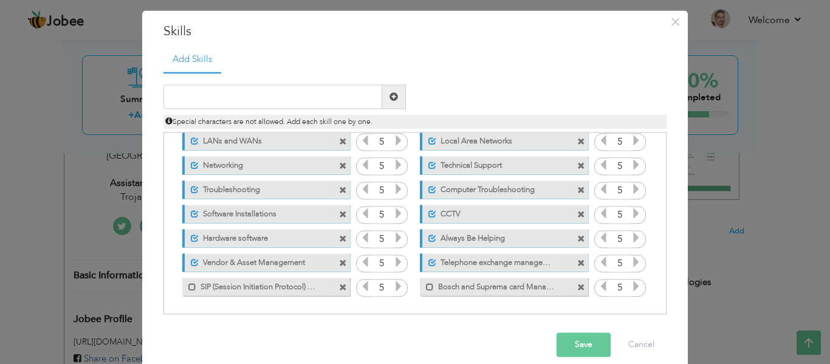
scroll to position [41, 0]
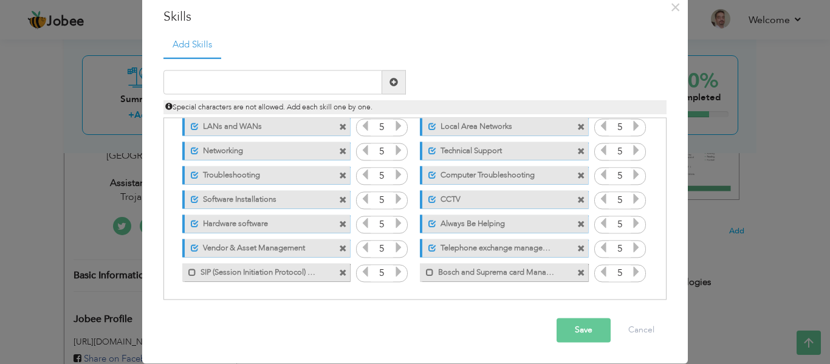
click at [564, 330] on button "Save" at bounding box center [584, 330] width 54 height 24
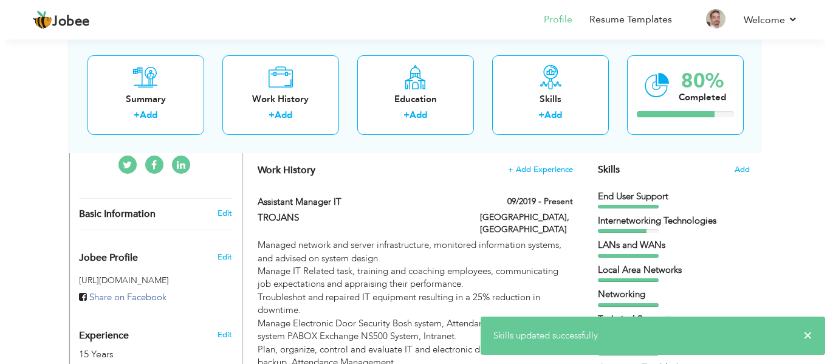
scroll to position [304, 0]
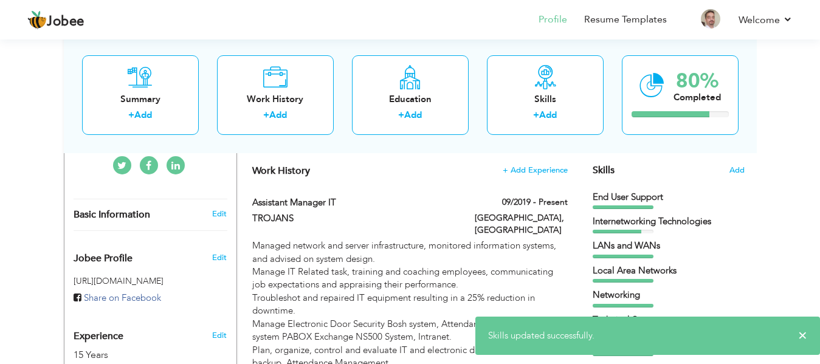
click at [632, 227] on div "Internetworking Technologies" at bounding box center [669, 221] width 152 height 13
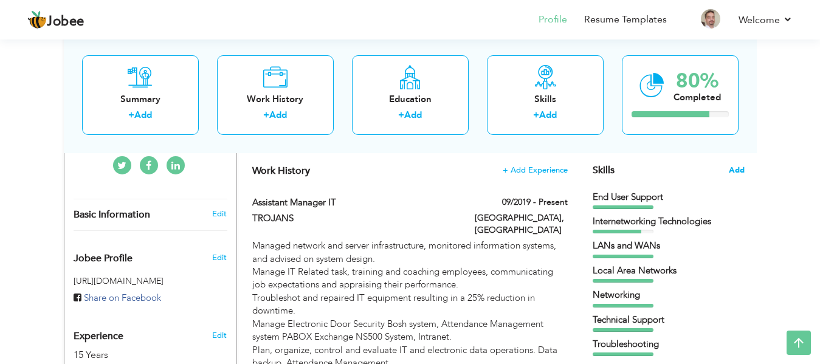
click at [732, 168] on span "Add" at bounding box center [737, 171] width 16 height 12
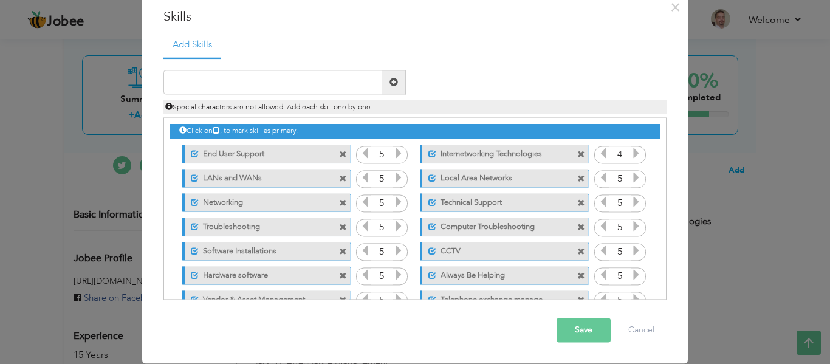
scroll to position [0, 0]
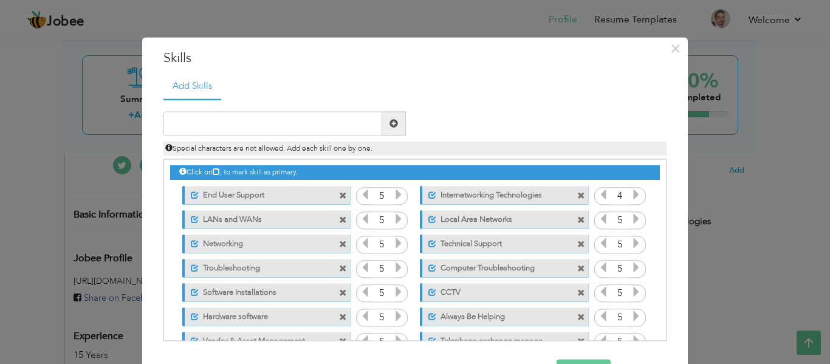
click at [631, 191] on icon at bounding box center [636, 195] width 11 height 11
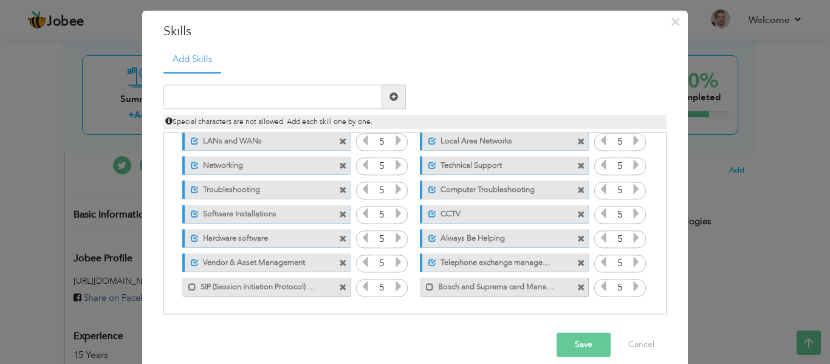
scroll to position [41, 0]
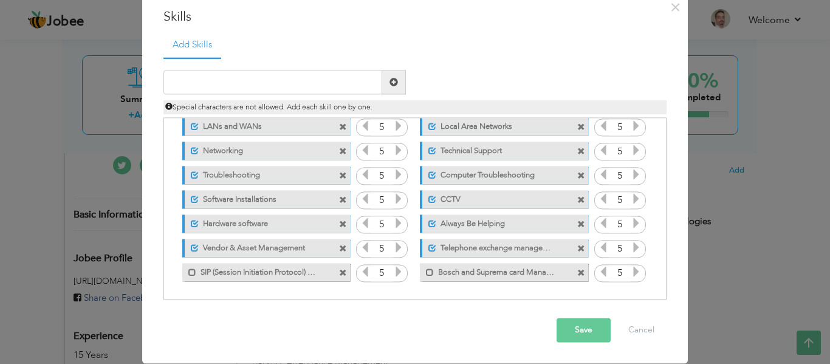
click at [578, 334] on button "Save" at bounding box center [584, 330] width 54 height 24
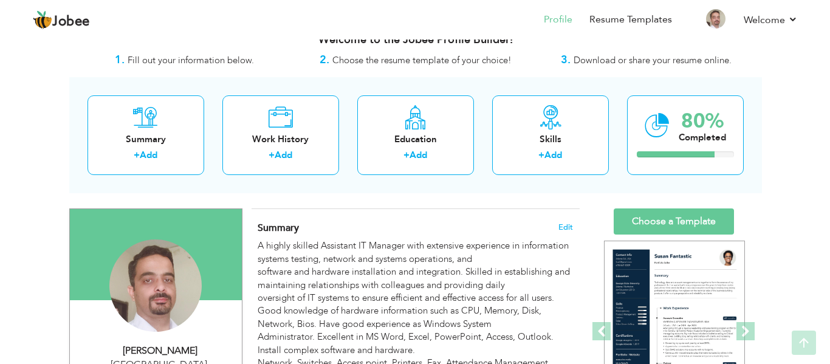
scroll to position [0, 0]
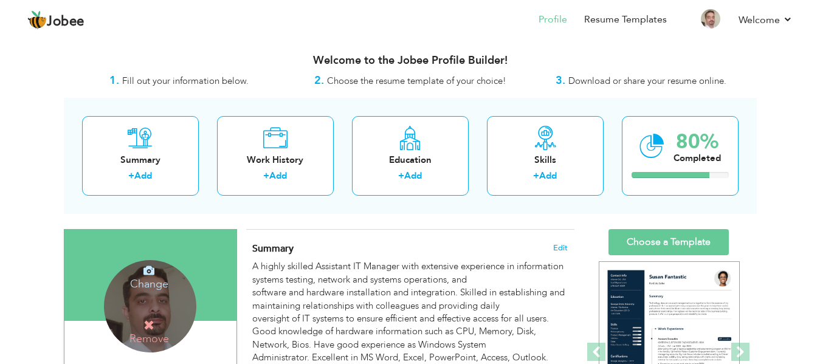
click at [143, 284] on h4 "Change" at bounding box center [149, 275] width 87 height 29
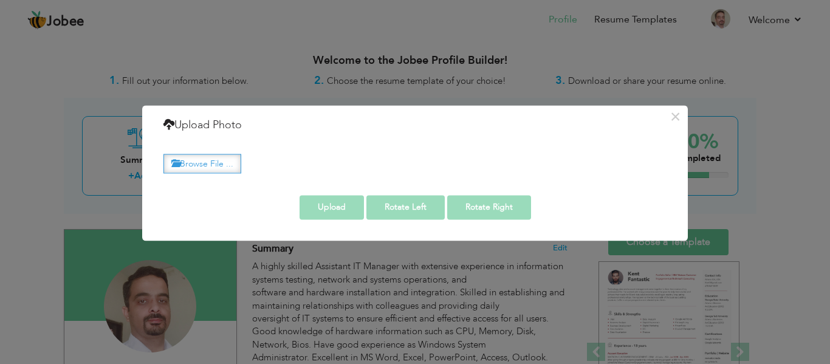
click at [215, 162] on label "Browse File ..." at bounding box center [202, 163] width 78 height 19
click at [0, 0] on input "Browse File ..." at bounding box center [0, 0] width 0 height 0
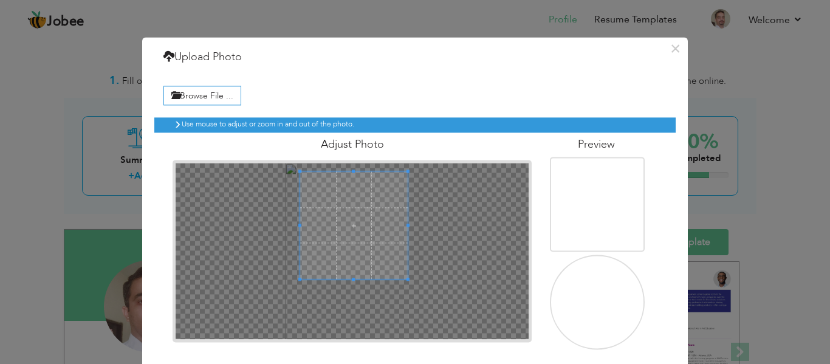
click at [382, 194] on span at bounding box center [353, 225] width 107 height 107
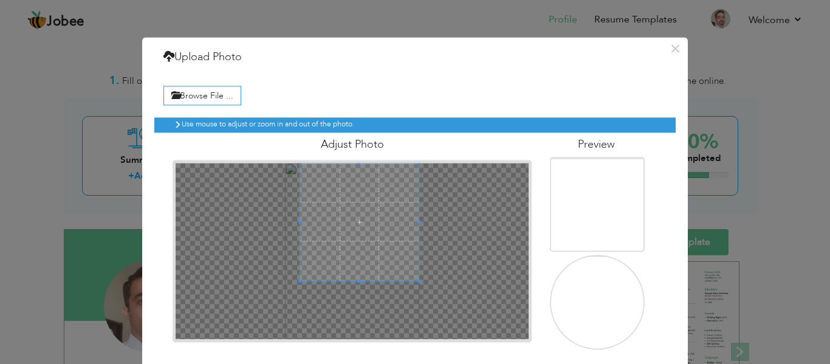
click at [415, 157] on div "Adjust Photo" at bounding box center [351, 237] width 377 height 210
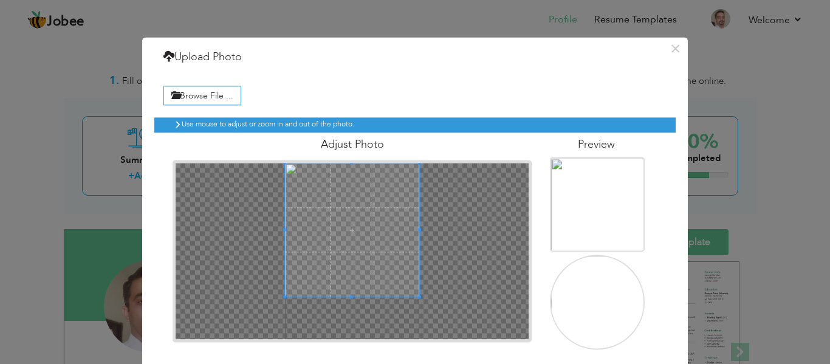
click at [278, 300] on div at bounding box center [352, 251] width 353 height 176
click at [337, 339] on div at bounding box center [352, 251] width 353 height 176
click at [349, 232] on span at bounding box center [352, 231] width 132 height 132
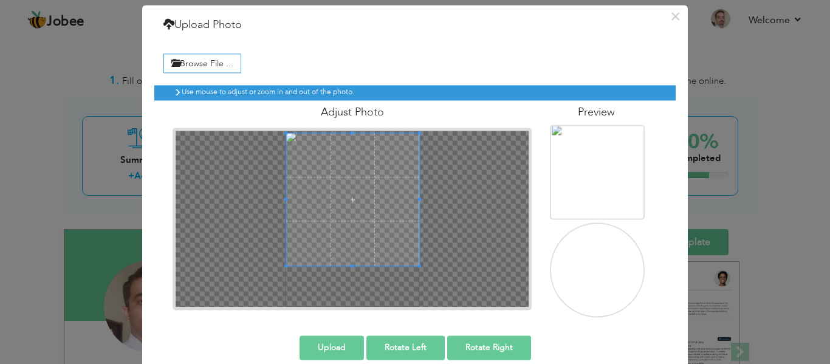
scroll to position [49, 0]
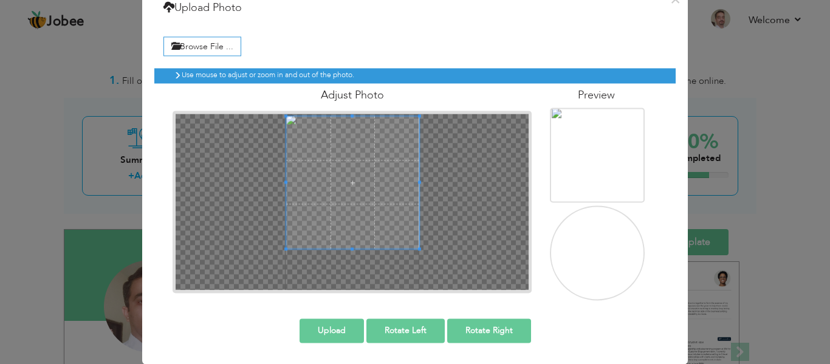
click at [588, 262] on img at bounding box center [598, 268] width 95 height 126
click at [318, 333] on button "Upload" at bounding box center [332, 330] width 64 height 24
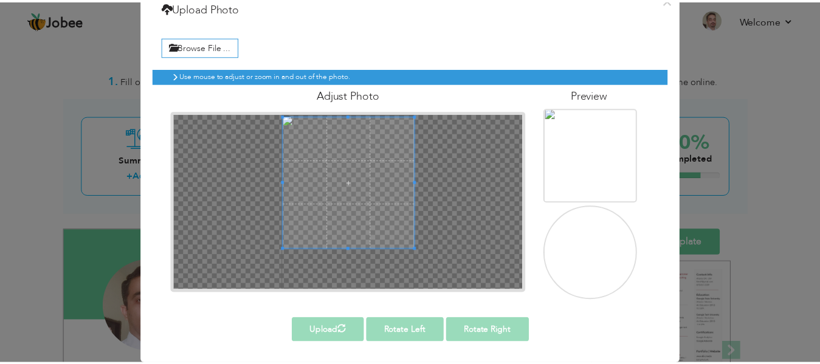
scroll to position [0, 0]
